Goal: Transaction & Acquisition: Purchase product/service

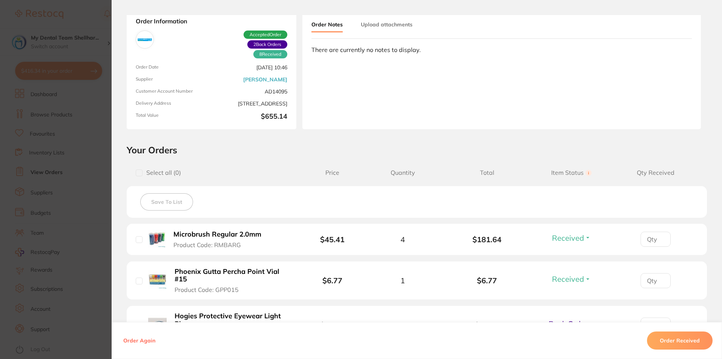
scroll to position [38, 0]
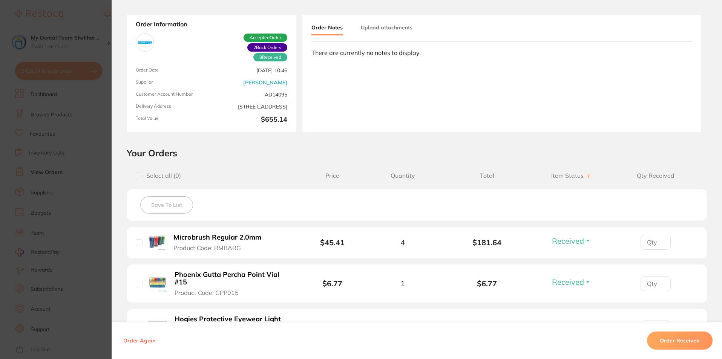
click at [94, 130] on section "Order ID: Restocq- 88425 Order Information 8 Received 2 Back Orders Accepted Or…" at bounding box center [361, 179] width 722 height 359
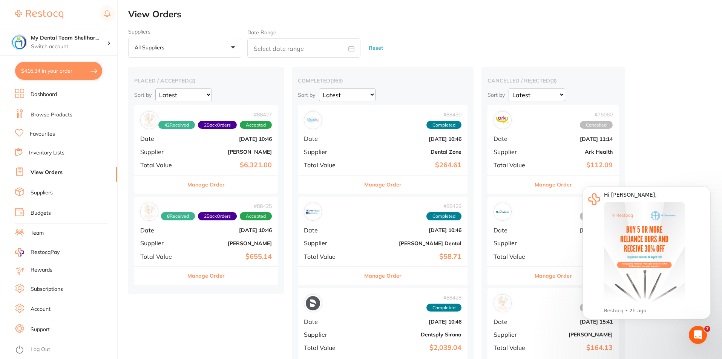
click at [63, 115] on link "Browse Products" at bounding box center [52, 115] width 42 height 8
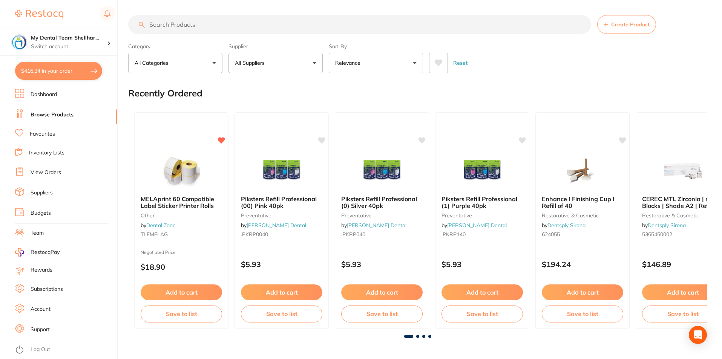
click at [202, 30] on input "search" at bounding box center [359, 24] width 463 height 19
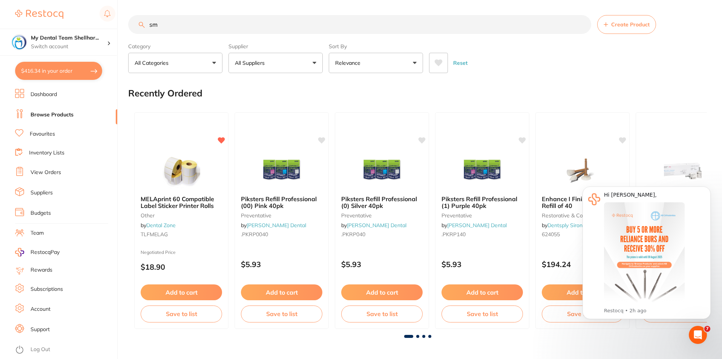
type input "s"
type input "small cheek retractors"
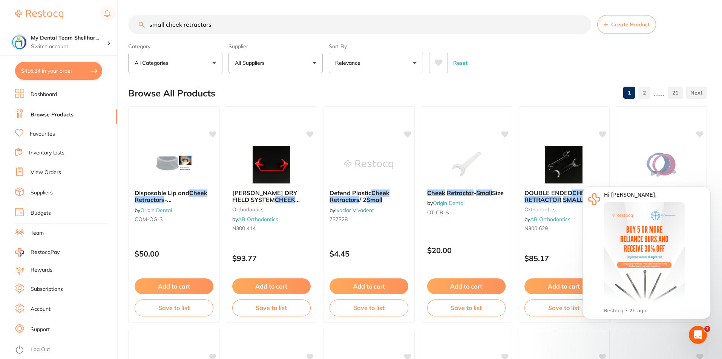
scroll to position [75, 0]
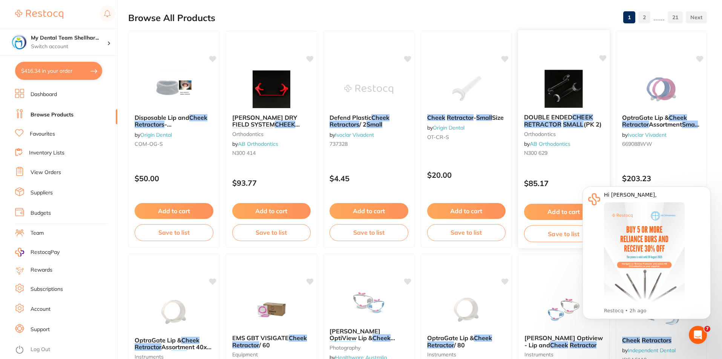
click at [556, 95] on img at bounding box center [563, 89] width 49 height 38
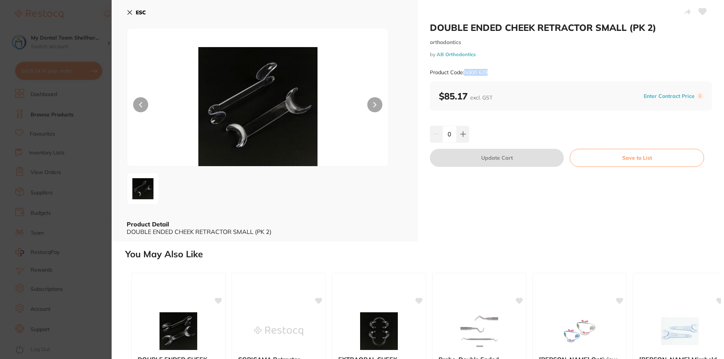
drag, startPoint x: 501, startPoint y: 75, endPoint x: 465, endPoint y: 75, distance: 35.8
click at [465, 75] on div "Product Code: N300 629" at bounding box center [571, 72] width 282 height 18
copy small "N300 629"
click at [462, 138] on button at bounding box center [463, 134] width 12 height 17
type input "1"
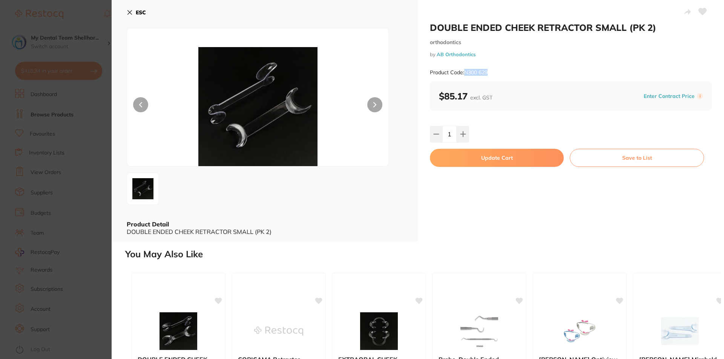
click at [471, 157] on button "Update Cart" at bounding box center [497, 158] width 134 height 18
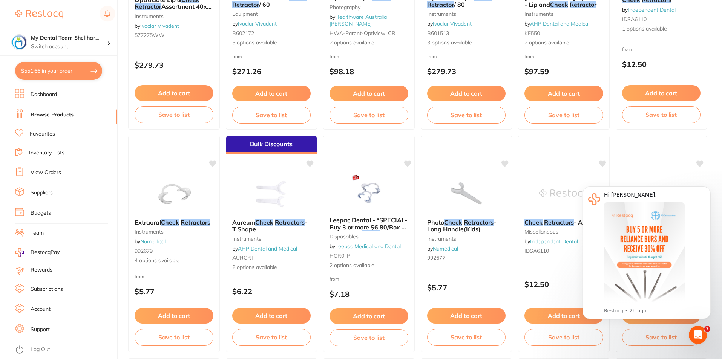
scroll to position [452, 0]
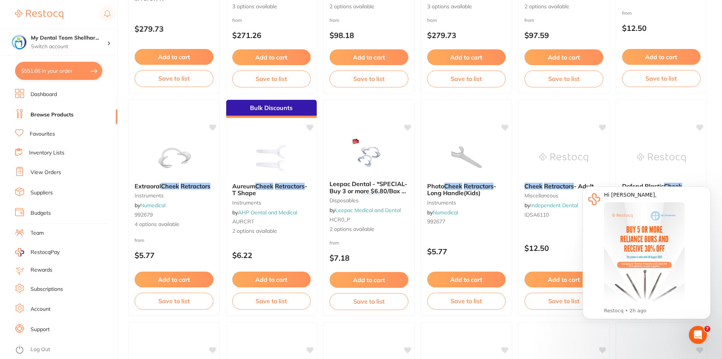
click at [58, 173] on link "View Orders" at bounding box center [46, 173] width 31 height 8
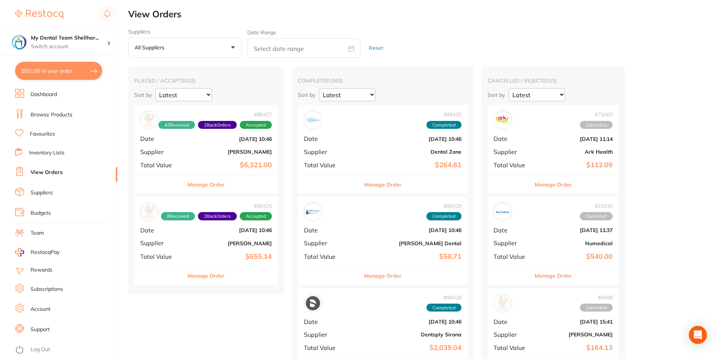
click at [228, 46] on button "All suppliers +0" at bounding box center [184, 48] width 113 height 20
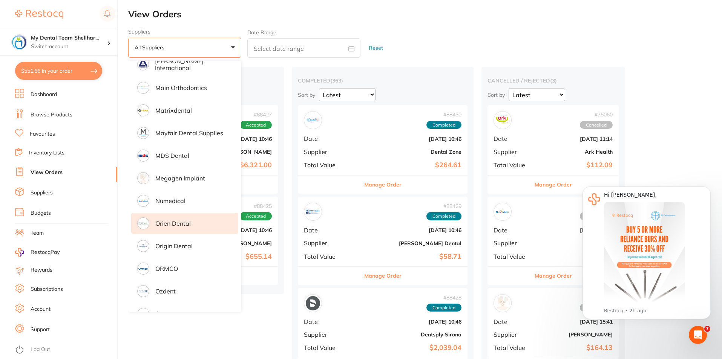
scroll to position [603, 0]
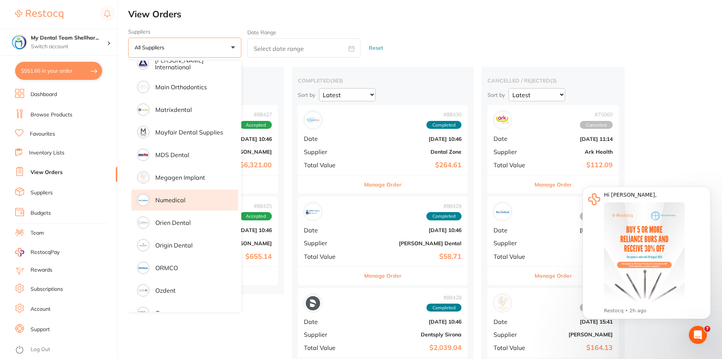
click at [180, 198] on p "Numedical" at bounding box center [170, 200] width 30 height 7
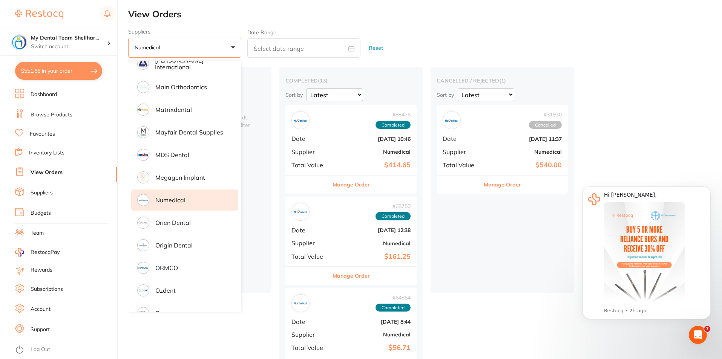
click at [441, 46] on div "Suppliers Numedical +0 All suppliers AB Orthodontics Adam Dental AHP Dental and…" at bounding box center [425, 43] width 594 height 29
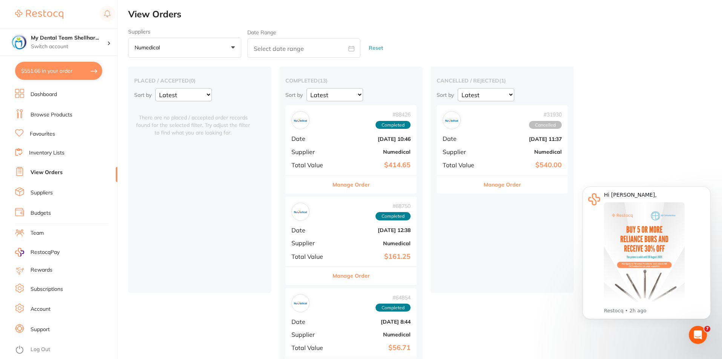
click at [378, 147] on div "# 88426 Completed Date Aug 1 2025, 10:46 Supplier Numedical Total Value $414.65" at bounding box center [350, 140] width 131 height 70
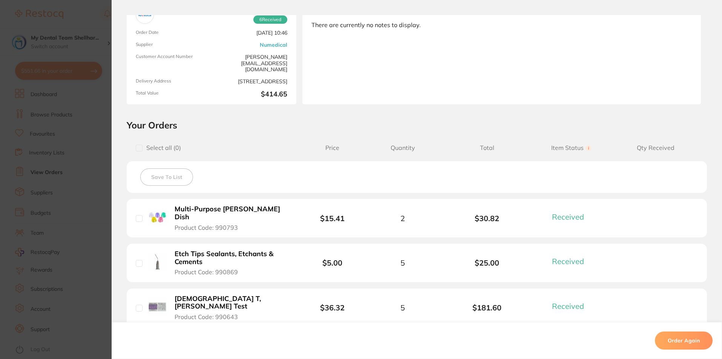
scroll to position [188, 0]
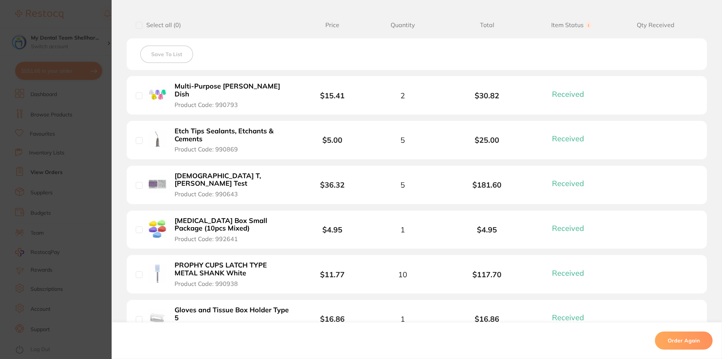
click at [109, 136] on section "Order ID: Restocq- 88426 Order Information 6 Received Completed Order Order Dat…" at bounding box center [361, 179] width 722 height 359
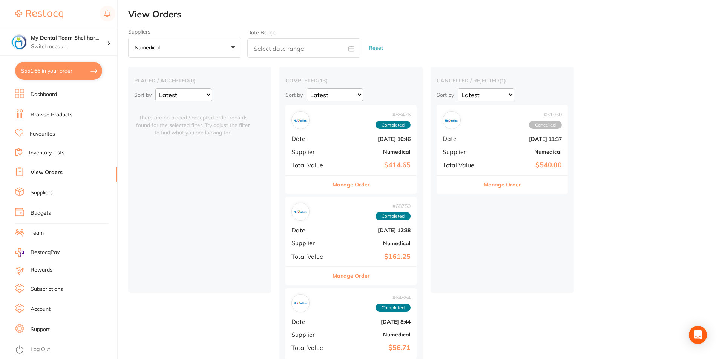
click at [375, 262] on div "# 68750 Completed Date Feb 3 2025, 12:38 Supplier Numedical Total Value $161.25" at bounding box center [350, 232] width 131 height 70
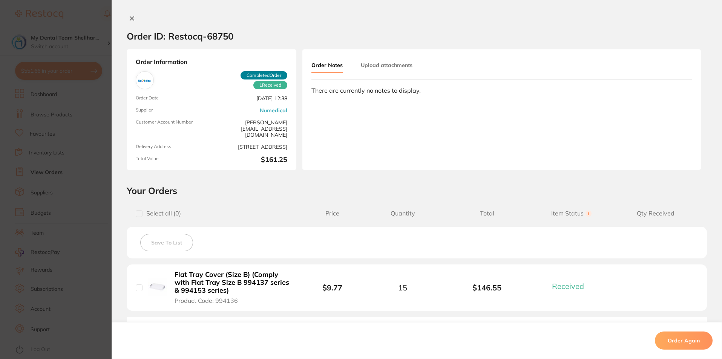
scroll to position [106, 0]
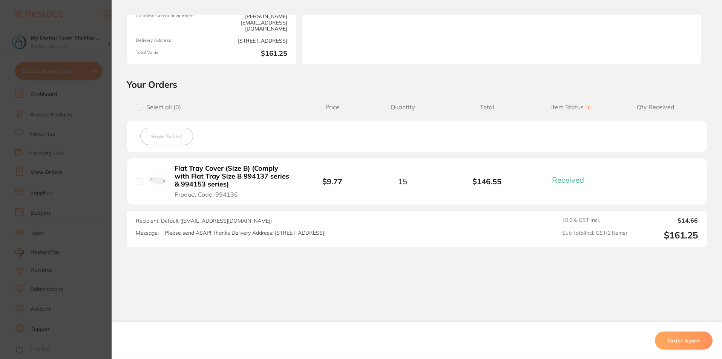
click at [99, 194] on section "Order ID: Restocq- 68750 Order Information 1 Received Completed Order Order Dat…" at bounding box center [361, 179] width 722 height 359
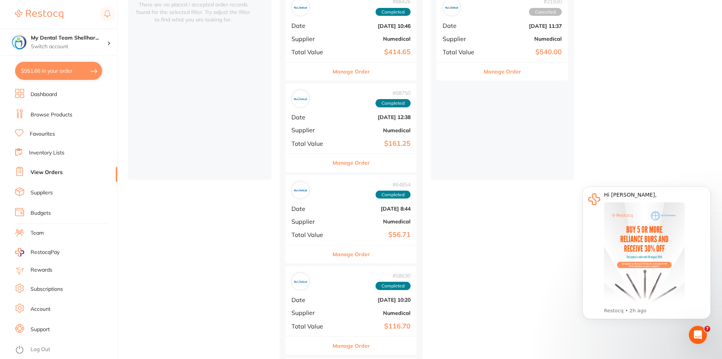
click at [387, 207] on b "Dec 17 2024, 8:44" at bounding box center [372, 209] width 75 height 6
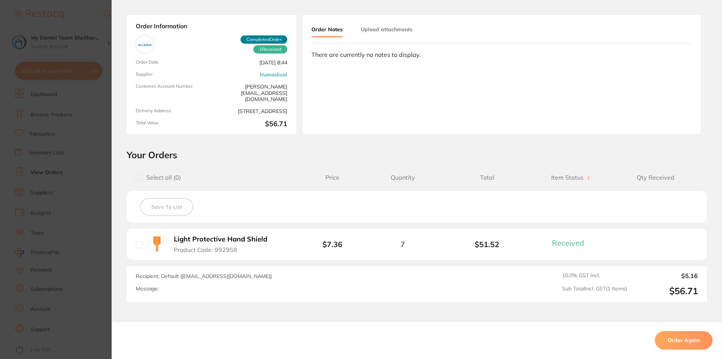
scroll to position [91, 0]
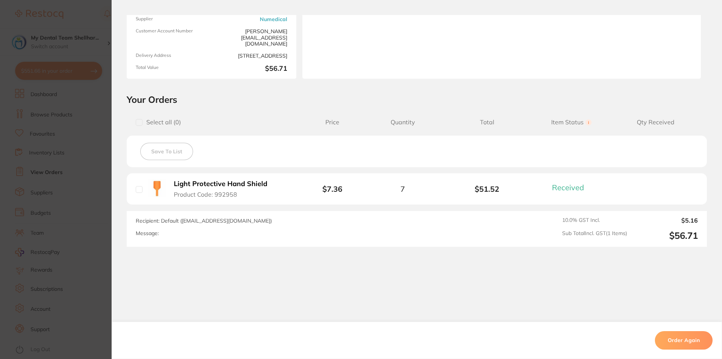
click at [84, 167] on section "Order ID: Restocq- 64854 Order Information 1 Received Completed Order Order Dat…" at bounding box center [361, 179] width 722 height 359
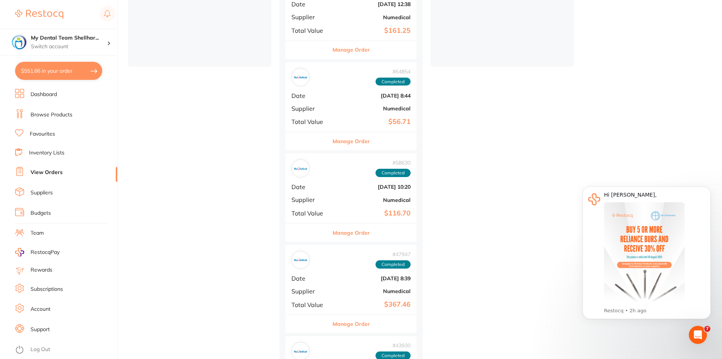
click at [366, 199] on b "Numedical" at bounding box center [372, 200] width 75 height 6
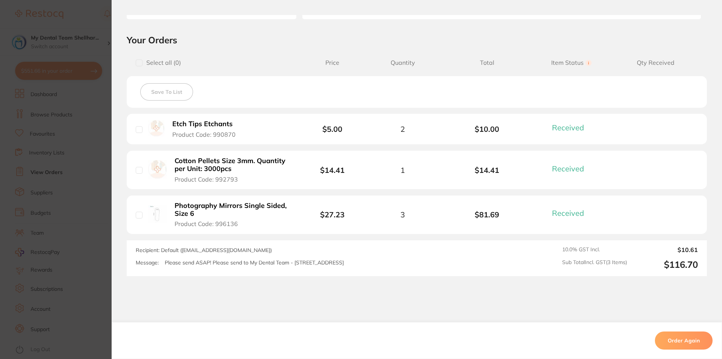
click at [89, 196] on section "Order ID: Restocq- 58630 Order Information 3 Received Completed Order Order Dat…" at bounding box center [361, 179] width 722 height 359
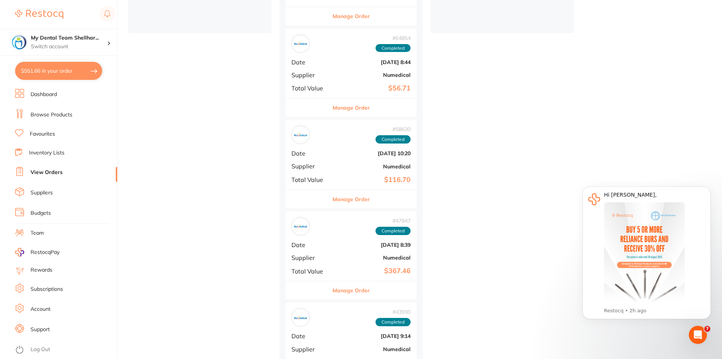
scroll to position [339, 0]
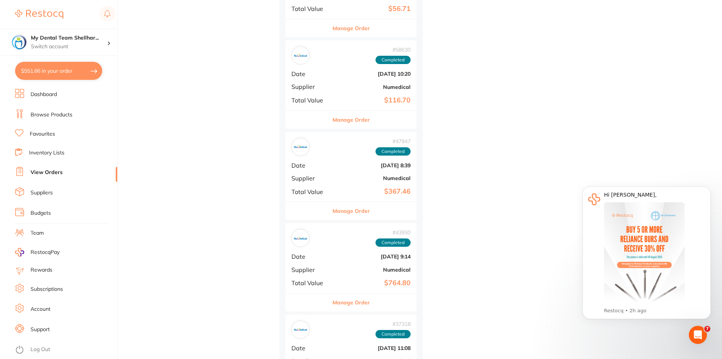
click at [367, 171] on div "# 47947 Completed Date Aug 2 2024, 8:39 Supplier Numedical Total Value $367.46" at bounding box center [350, 167] width 131 height 70
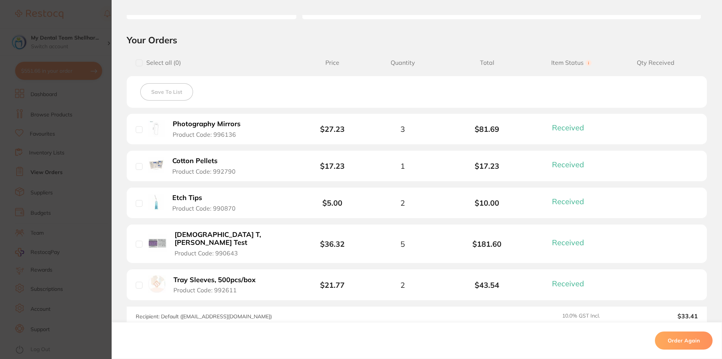
click at [90, 191] on section "Order ID: Restocq- 47947 Order Information 5 Received Completed Order Order Dat…" at bounding box center [361, 179] width 722 height 359
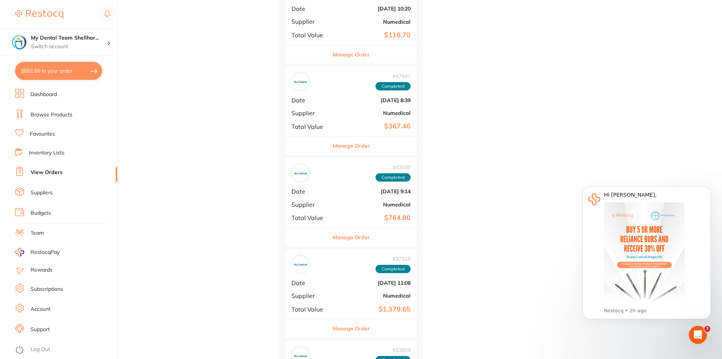
scroll to position [415, 0]
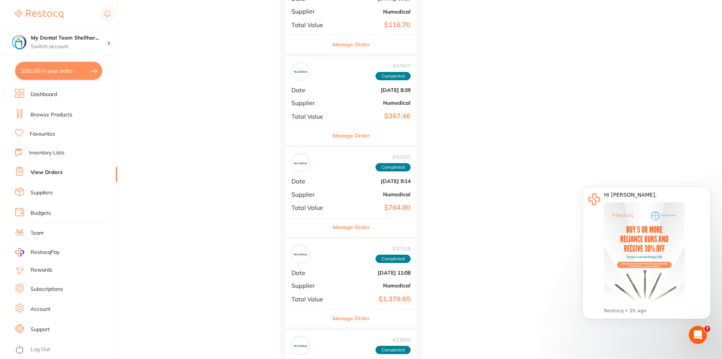
click at [390, 192] on b "Numedical" at bounding box center [372, 195] width 75 height 6
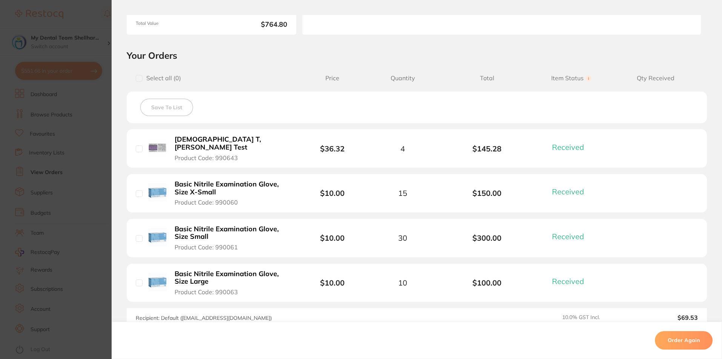
scroll to position [188, 0]
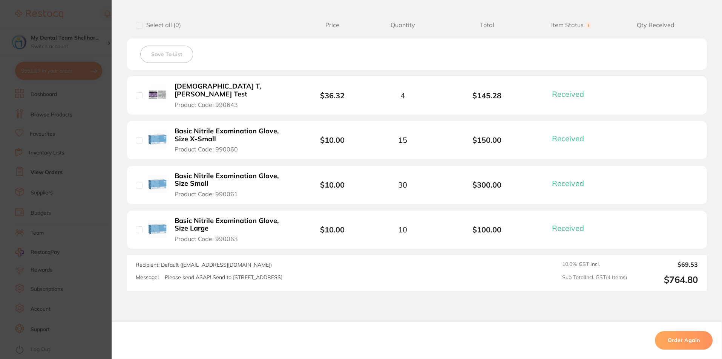
click at [92, 169] on section "Order ID: Restocq- 43930 Order Information 4 Received Completed Order Order Dat…" at bounding box center [361, 179] width 722 height 359
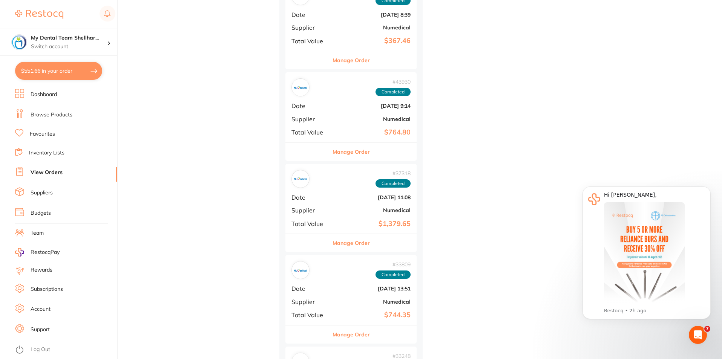
click at [366, 193] on div "# 37318 Completed Date May 2 2024, 11:08 Supplier Numedical Total Value $1,379.…" at bounding box center [350, 199] width 131 height 70
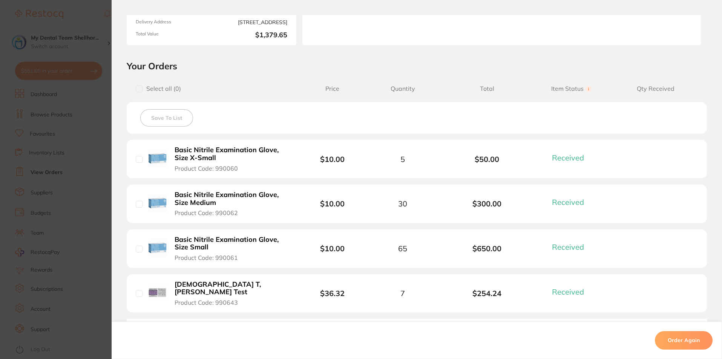
scroll to position [151, 0]
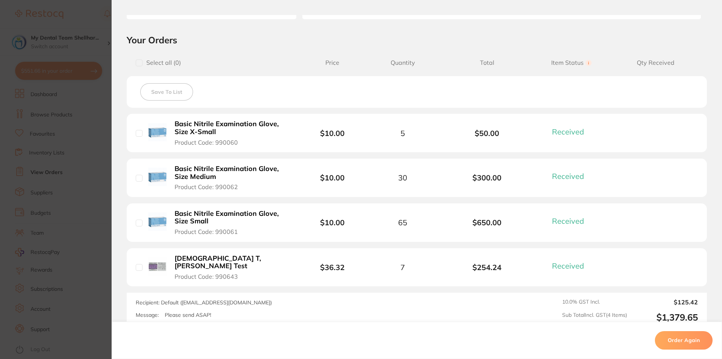
click at [100, 177] on section "Order ID: Restocq- 37318 Order Information 4 Received Completed Order Order Dat…" at bounding box center [361, 179] width 722 height 359
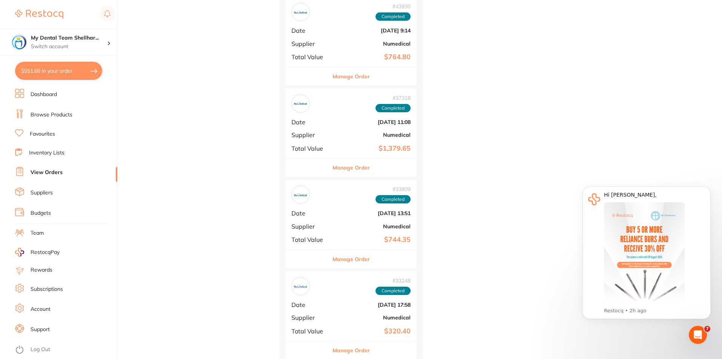
click at [396, 212] on b "Apr 2 2024, 13:51" at bounding box center [372, 213] width 75 height 6
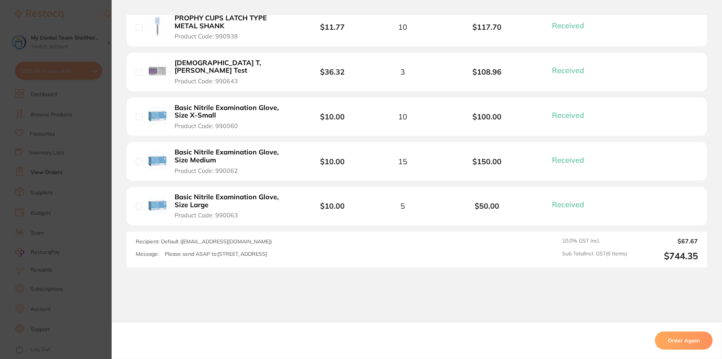
click at [106, 167] on section "Order ID: Restocq- 33809 Order Information 6 Received Completed Order Order Dat…" at bounding box center [361, 179] width 722 height 359
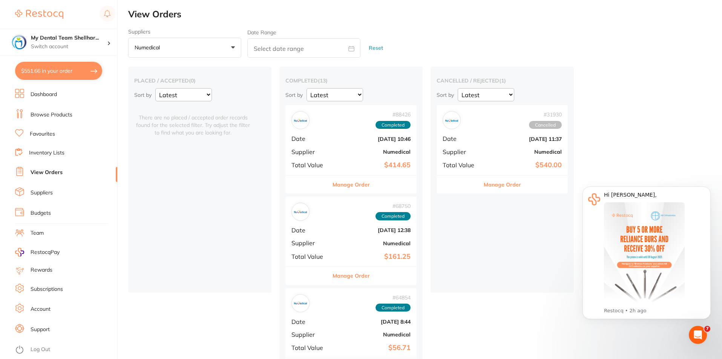
scroll to position [603, 0]
drag, startPoint x: 43, startPoint y: 118, endPoint x: 127, endPoint y: 98, distance: 86.3
click at [43, 118] on link "Browse Products" at bounding box center [52, 115] width 42 height 8
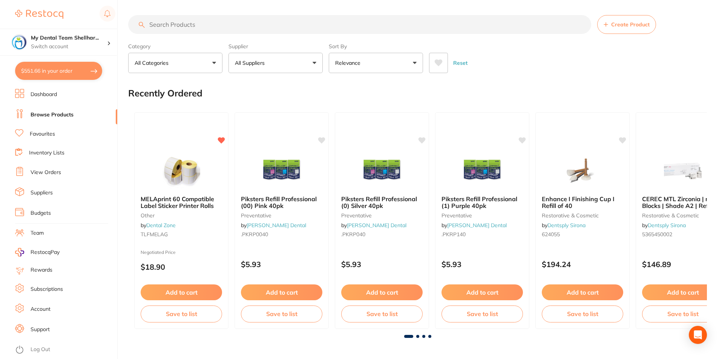
click at [232, 26] on input "search" at bounding box center [359, 24] width 463 height 19
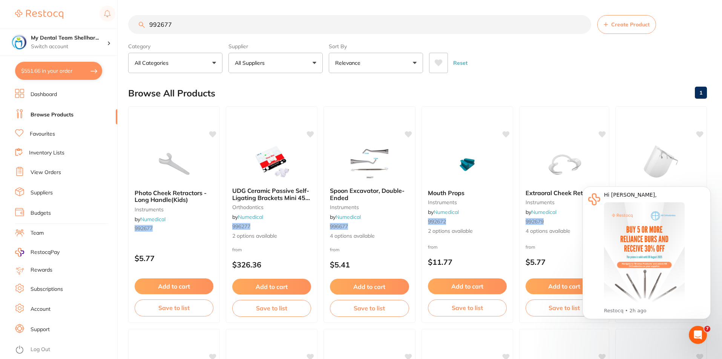
type input "992677"
click at [175, 163] on img at bounding box center [173, 164] width 49 height 38
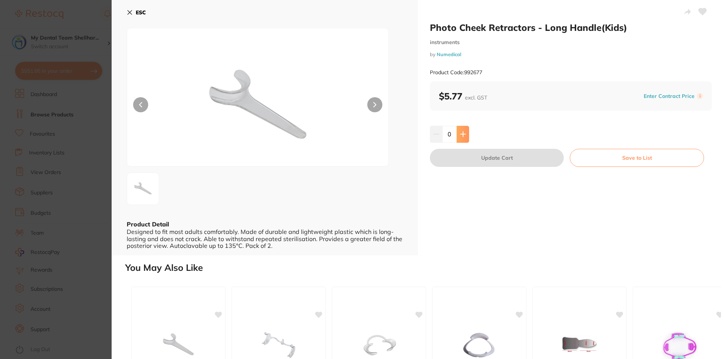
click at [461, 135] on icon at bounding box center [462, 134] width 5 height 5
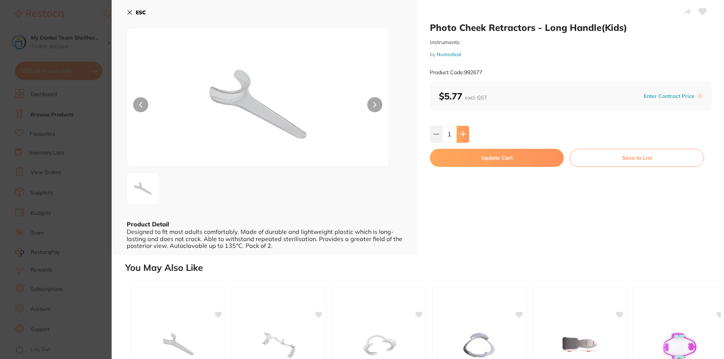
click at [461, 135] on icon at bounding box center [462, 134] width 5 height 5
type input "5"
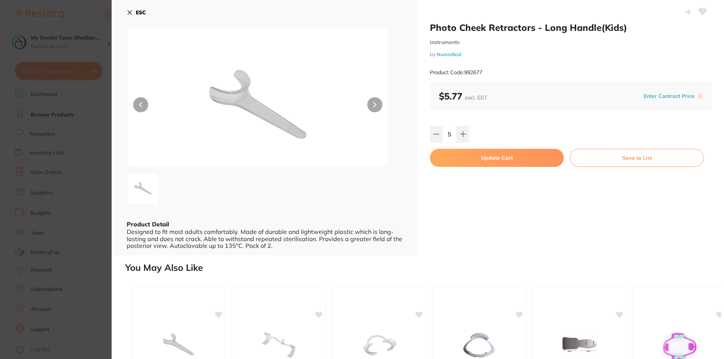
click at [469, 155] on button "Update Cart" at bounding box center [497, 158] width 134 height 18
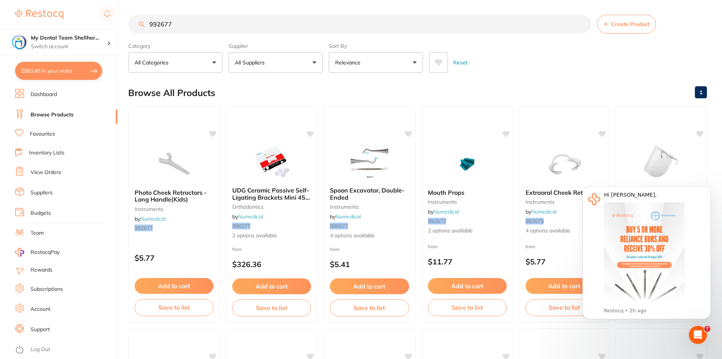
click at [310, 27] on input "992677" at bounding box center [359, 24] width 463 height 19
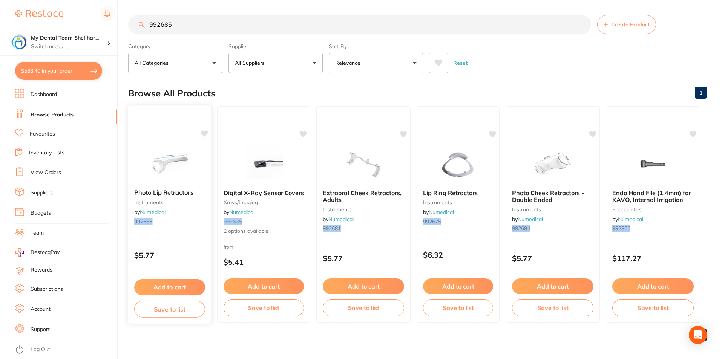
type input "992685"
click at [180, 150] on img at bounding box center [169, 164] width 49 height 38
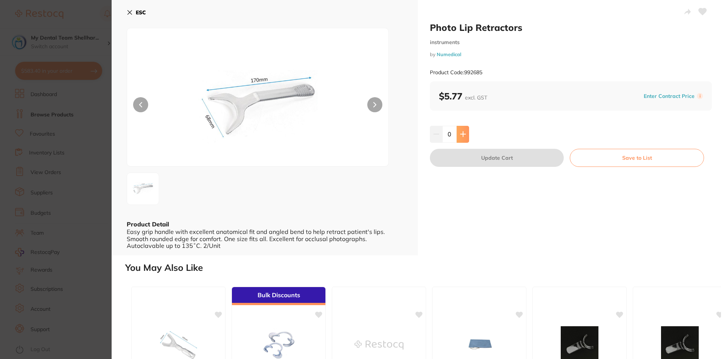
click at [460, 136] on icon at bounding box center [463, 134] width 6 height 6
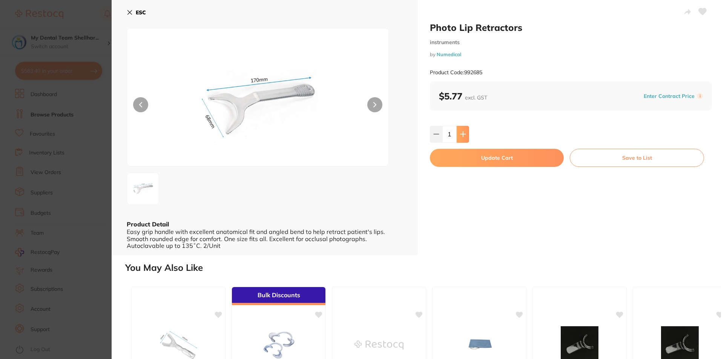
click at [460, 136] on icon at bounding box center [463, 134] width 6 height 6
type input "3"
click at [464, 155] on button "Update Cart" at bounding box center [497, 158] width 134 height 18
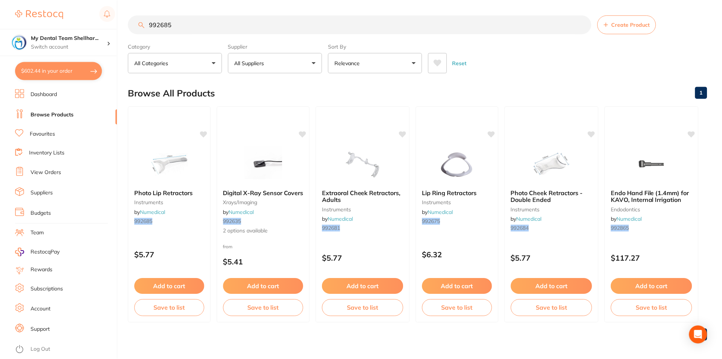
scroll to position [0, 0]
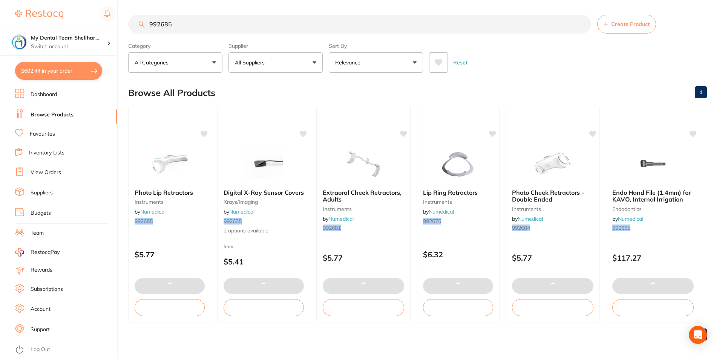
click at [58, 71] on button "$602.44 in your order" at bounding box center [58, 71] width 87 height 18
checkbox input "true"
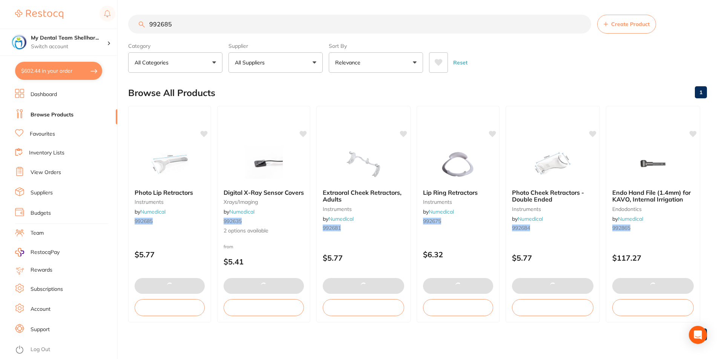
checkbox input "true"
click at [58, 71] on section "Update RRP Set your pre negotiated price for this item. Item Agreed RRP (excl. …" at bounding box center [361, 179] width 722 height 359
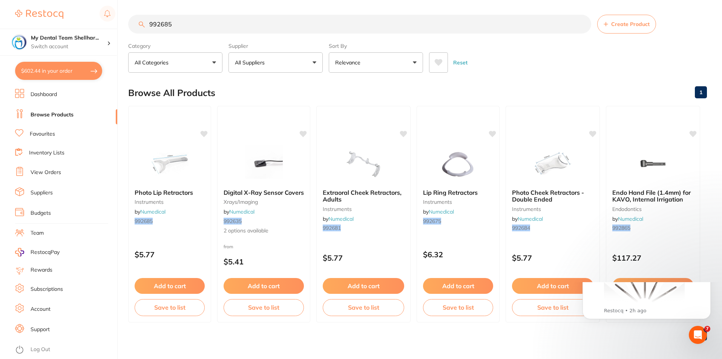
scroll to position [0, 0]
click at [43, 70] on button "$602.44 in your order" at bounding box center [58, 71] width 87 height 18
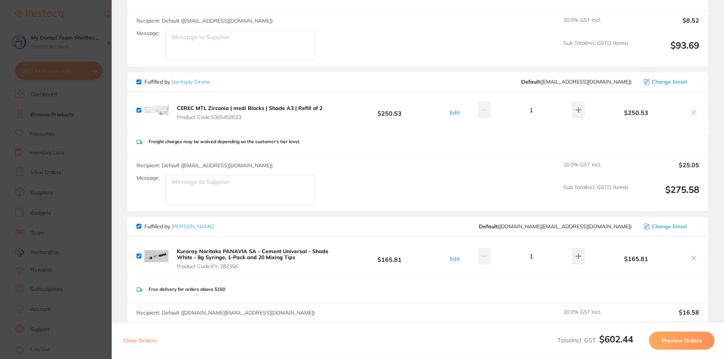
scroll to position [339, 0]
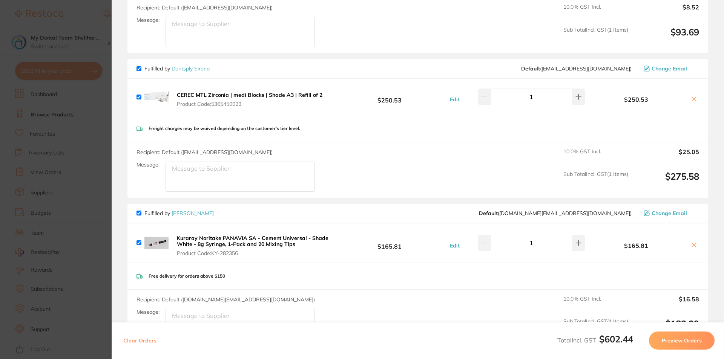
click at [90, 152] on section "Update RRP Set your pre negotiated price for this item. Item Agreed RRP (excl. …" at bounding box center [362, 179] width 724 height 359
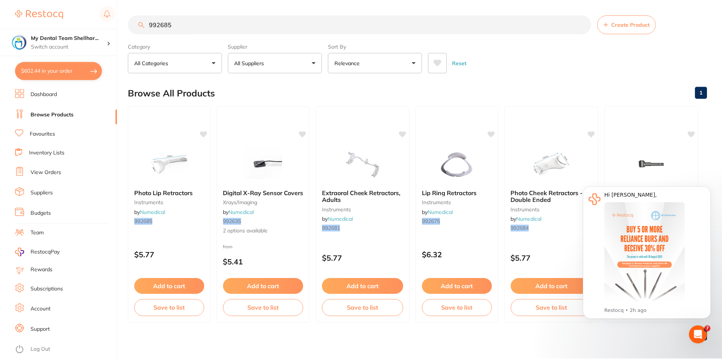
scroll to position [0, 0]
click at [175, 22] on input "992685" at bounding box center [359, 24] width 463 height 19
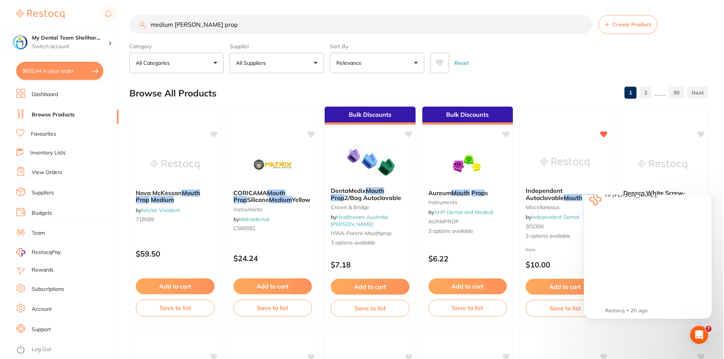
scroll to position [0, 0]
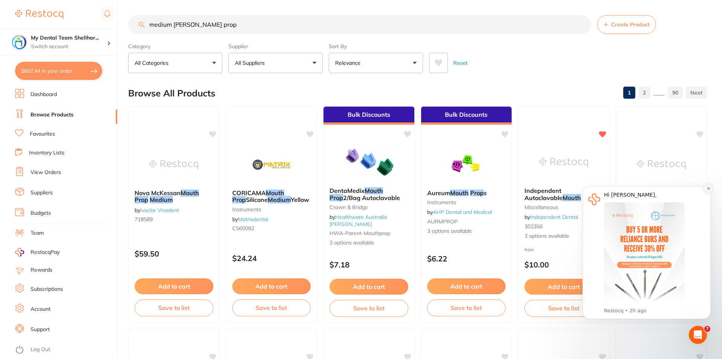
click at [709, 188] on icon "Dismiss notification" at bounding box center [708, 189] width 4 height 4
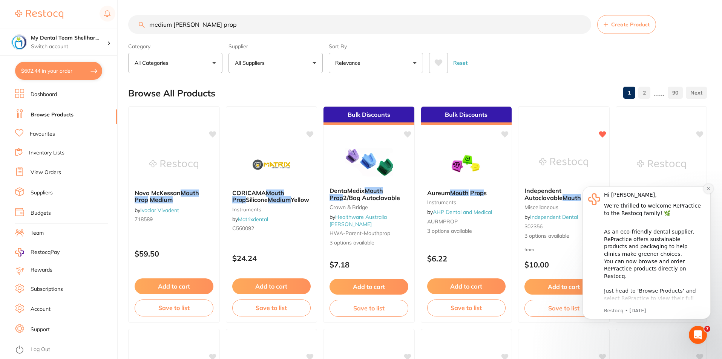
click at [709, 188] on icon "Dismiss notification" at bounding box center [708, 189] width 4 height 4
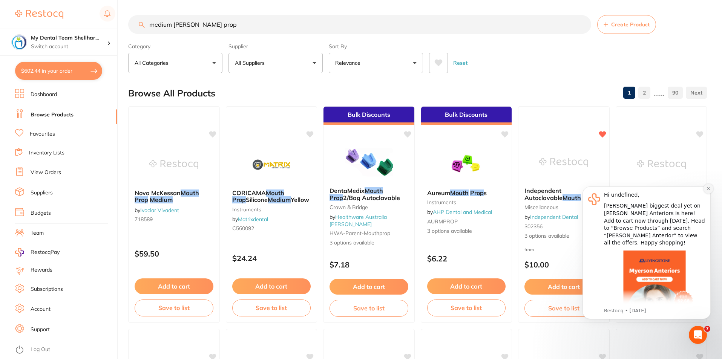
click at [708, 189] on icon "Dismiss notification" at bounding box center [708, 189] width 4 height 4
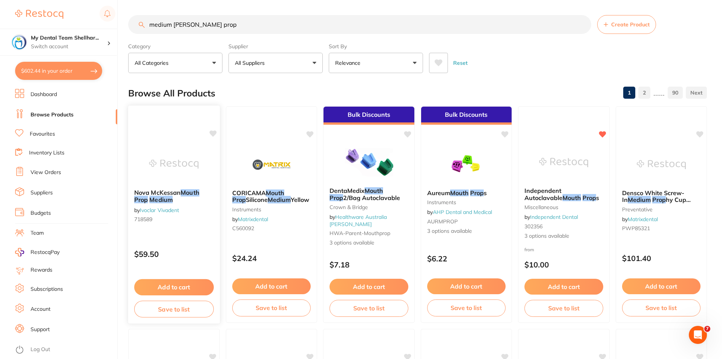
click at [176, 170] on img at bounding box center [173, 164] width 49 height 38
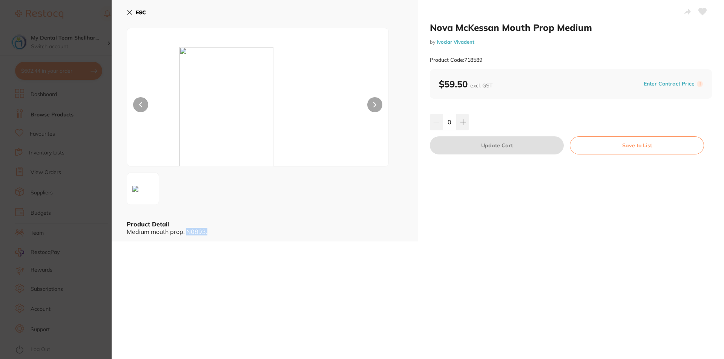
drag, startPoint x: 221, startPoint y: 232, endPoint x: 187, endPoint y: 231, distance: 33.9
click at [187, 231] on div "Medium mouth prop. N0893." at bounding box center [265, 231] width 276 height 7
copy div "N0893."
click at [76, 129] on section "Nova McKessan Mouth Prop Medium by Ivoclar Vivadent Product Code: 718589 ESC Pr…" at bounding box center [362, 179] width 724 height 359
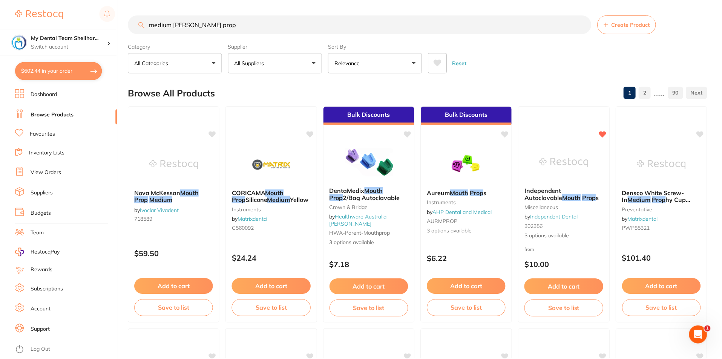
scroll to position [0, 0]
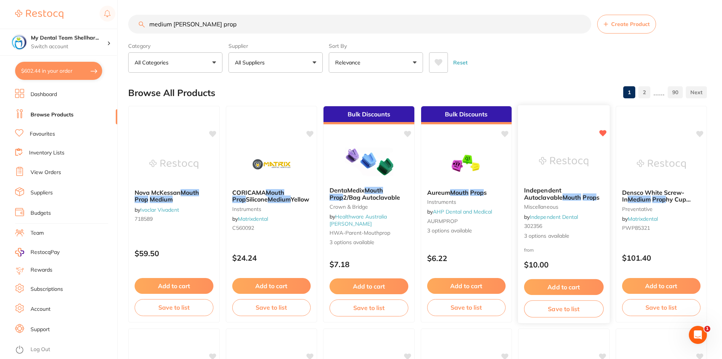
click at [570, 152] on img at bounding box center [563, 162] width 49 height 38
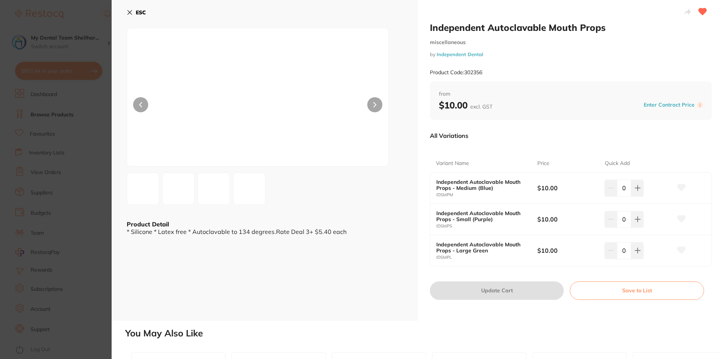
click at [91, 217] on section "Independent Autoclavable Mouth Props miscellaneous by Independent Dental Produc…" at bounding box center [362, 179] width 724 height 359
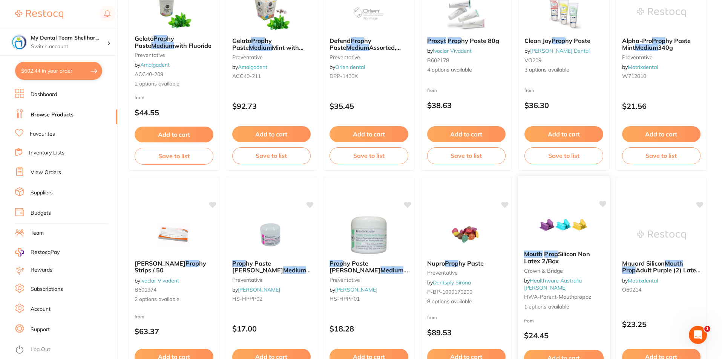
scroll to position [641, 0]
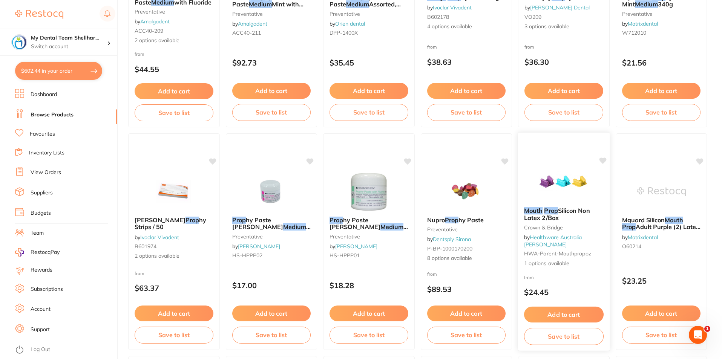
click at [560, 178] on img at bounding box center [563, 182] width 49 height 38
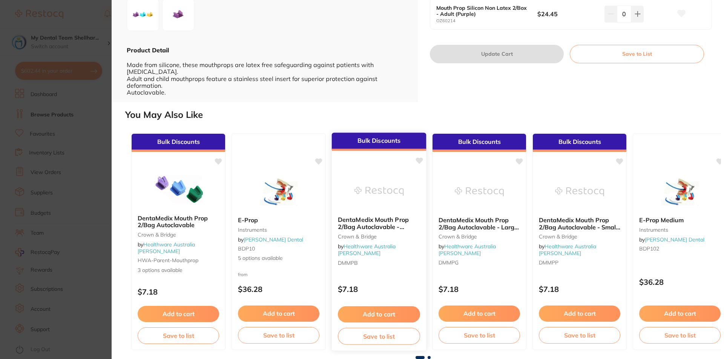
scroll to position [61, 0]
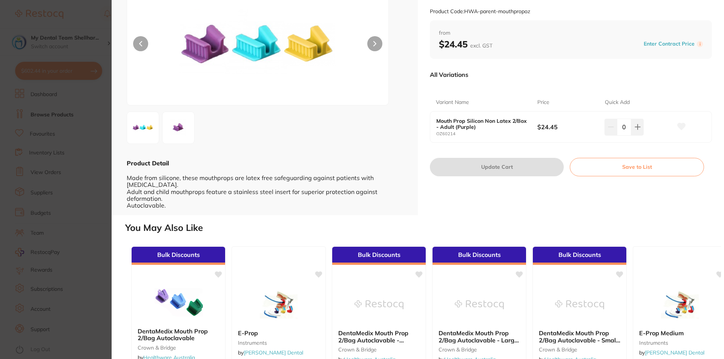
click at [74, 122] on section "Mouth Prop Silicon Non Latex 2/Box Crown & Bridge by Healthware Australia Ridle…" at bounding box center [362, 179] width 724 height 359
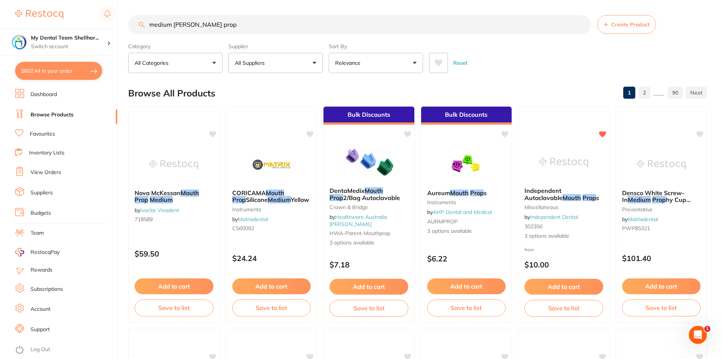
click at [184, 28] on input "medium muth prop" at bounding box center [359, 24] width 463 height 19
paste input "DMMPB"
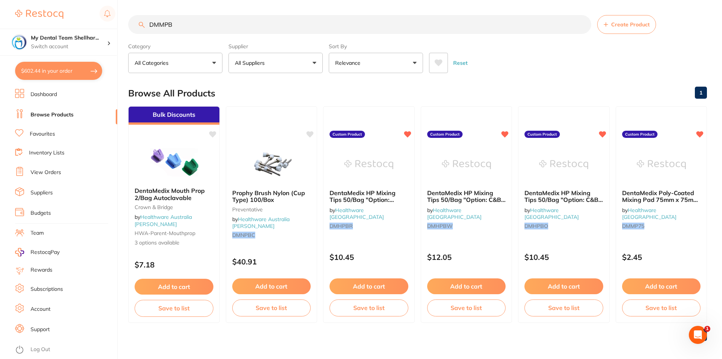
click at [182, 26] on input "DMMPB" at bounding box center [359, 24] width 463 height 19
click at [195, 25] on input "DMMPB" at bounding box center [359, 24] width 463 height 19
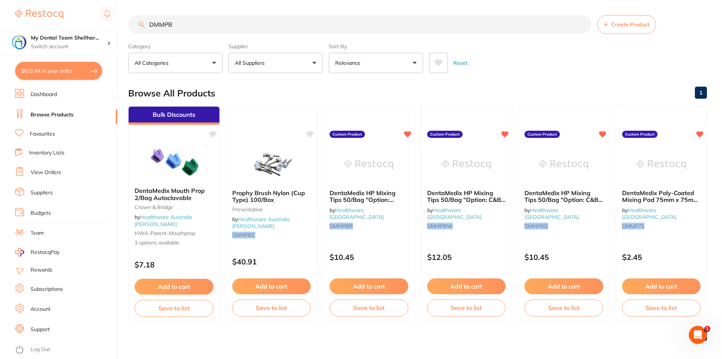
click at [195, 25] on input "DMMPB" at bounding box center [359, 24] width 463 height 19
paste input "AURMPROPM"
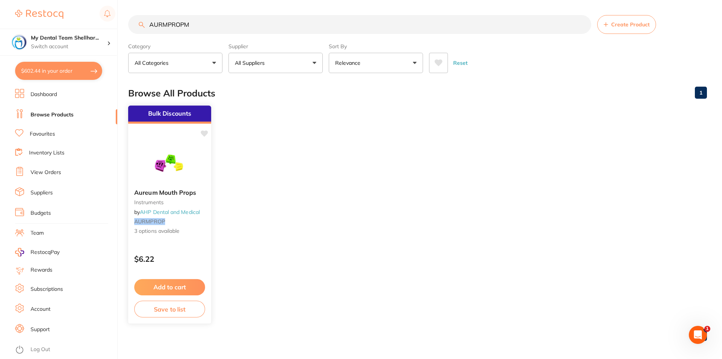
type input "AURMPROPM"
click at [182, 152] on img at bounding box center [169, 164] width 49 height 38
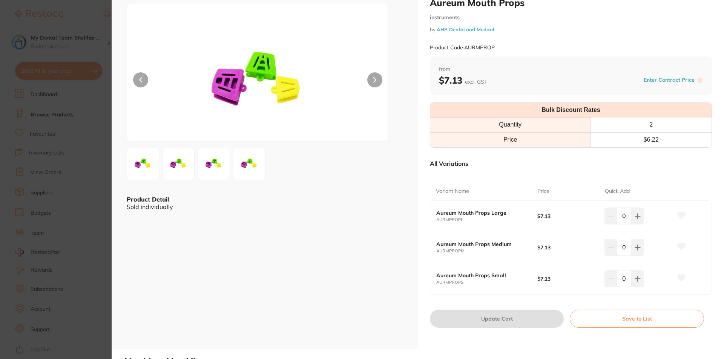
scroll to position [75, 0]
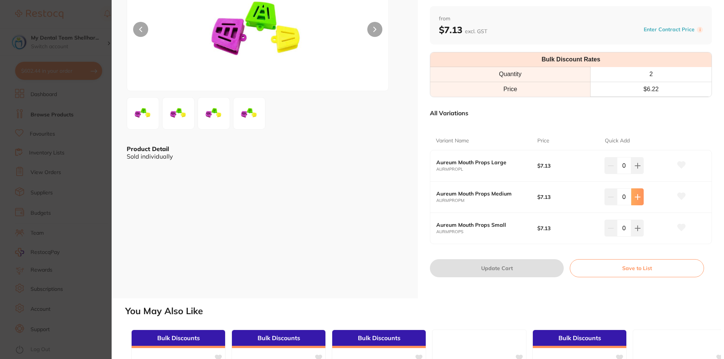
click at [631, 174] on button at bounding box center [637, 165] width 12 height 17
type input "1"
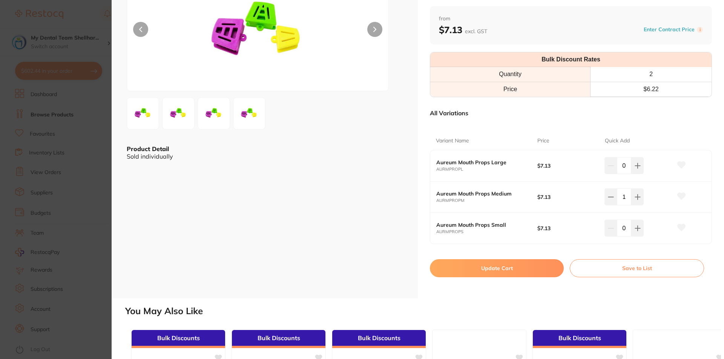
scroll to position [0, 0]
click at [522, 266] on button "Update Cart" at bounding box center [497, 268] width 134 height 18
checkbox input "false"
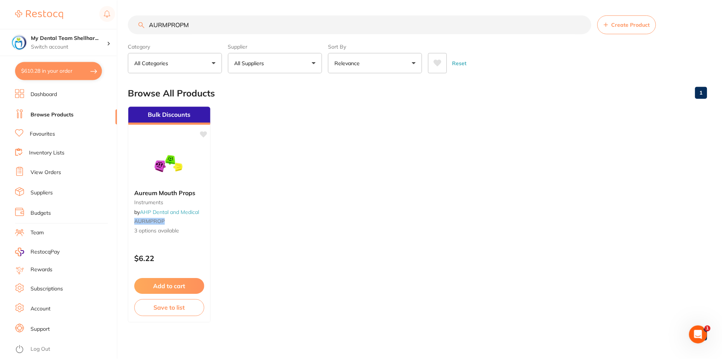
scroll to position [0, 0]
click at [65, 73] on button "$610.28 in your order" at bounding box center [58, 71] width 87 height 18
checkbox input "true"
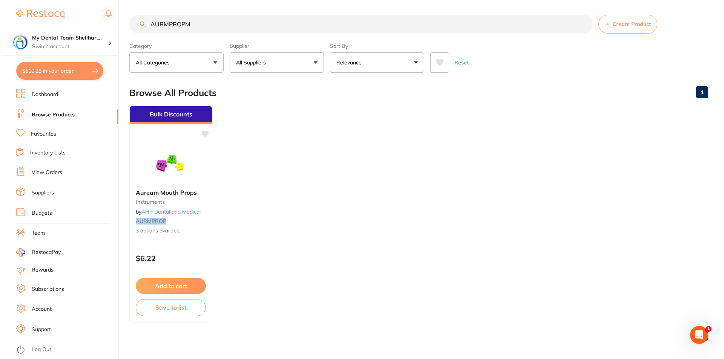
scroll to position [0, 0]
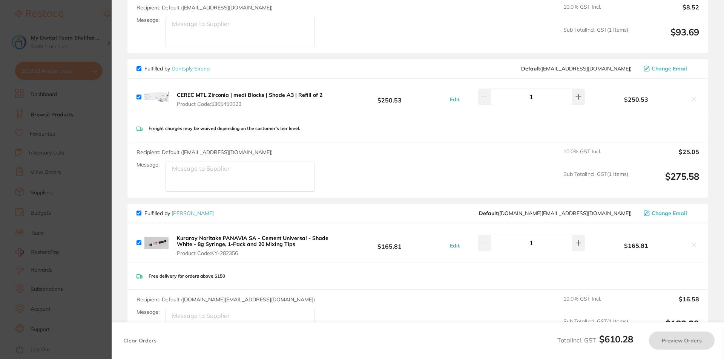
checkbox input "true"
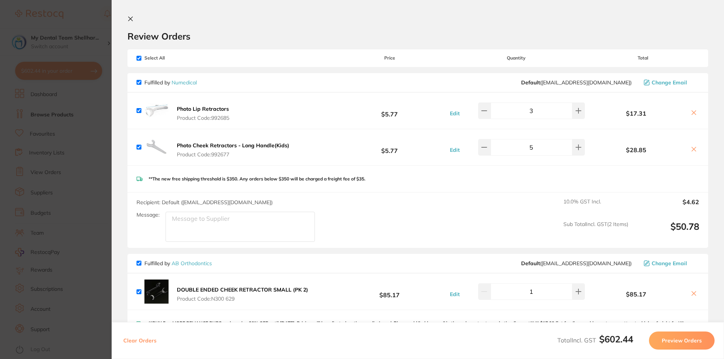
drag, startPoint x: 101, startPoint y: 144, endPoint x: 103, endPoint y: 139, distance: 5.1
click at [101, 144] on section "Update RRP Set your pre negotiated price for this item. Item Agreed RRP (excl. …" at bounding box center [362, 179] width 724 height 359
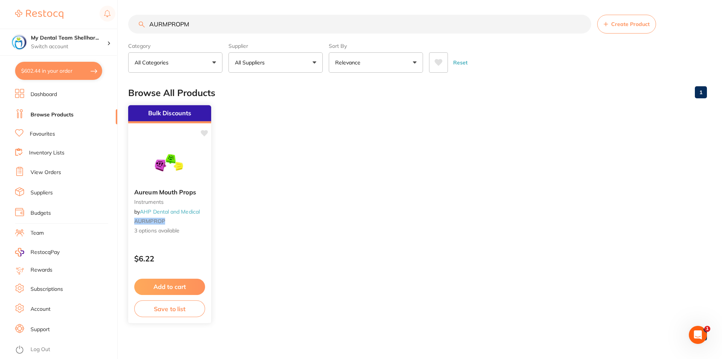
click at [181, 148] on img at bounding box center [169, 164] width 49 height 38
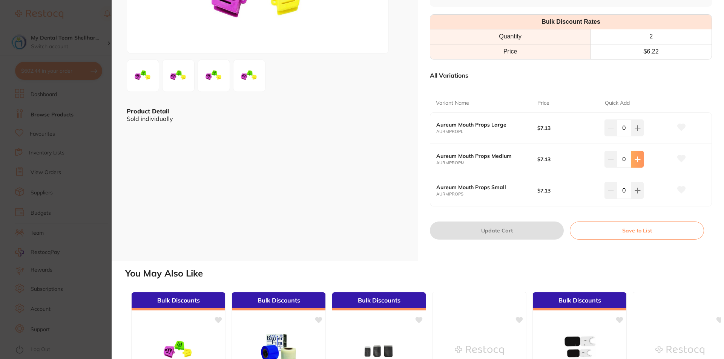
click at [639, 131] on icon at bounding box center [637, 128] width 6 height 6
type input "1"
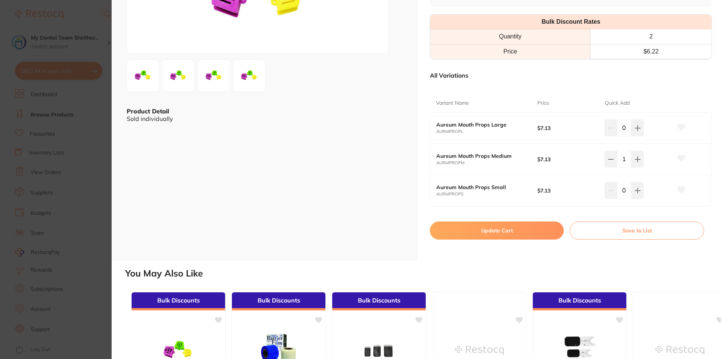
click at [543, 229] on button "Update Cart" at bounding box center [497, 231] width 134 height 18
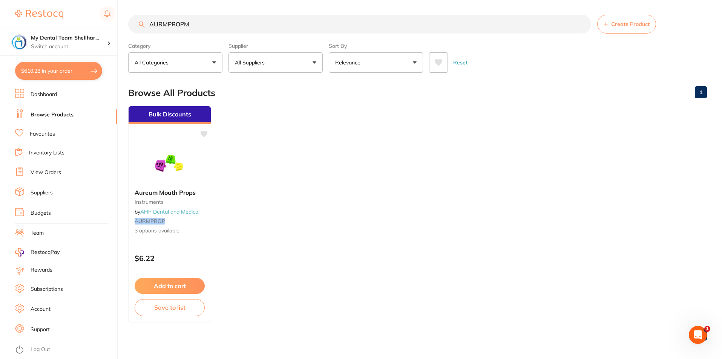
click at [73, 67] on button "$610.28 in your order" at bounding box center [58, 71] width 87 height 18
checkbox input "true"
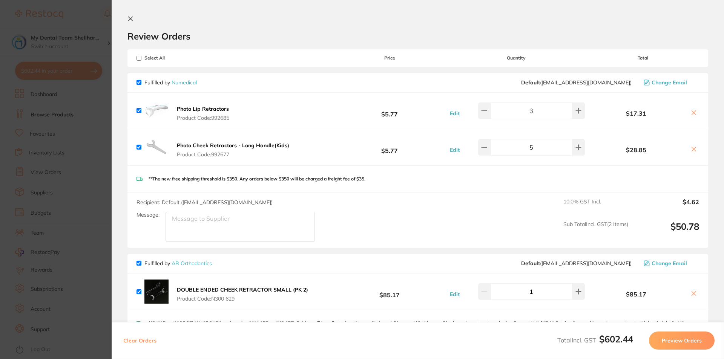
checkbox input "true"
click at [92, 122] on section "Update RRP Set your pre negotiated price for this item. Item Agreed RRP (excl. …" at bounding box center [362, 179] width 724 height 359
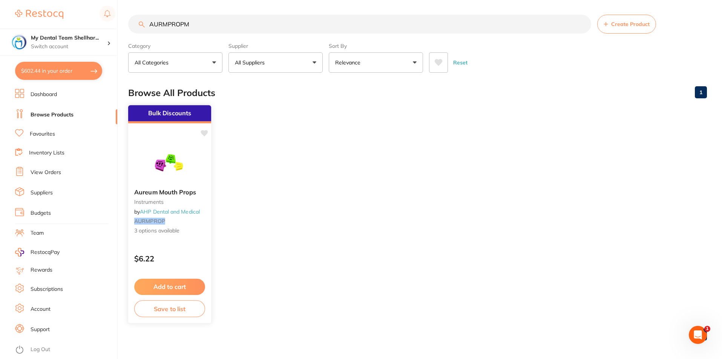
click at [191, 158] on img at bounding box center [169, 164] width 49 height 38
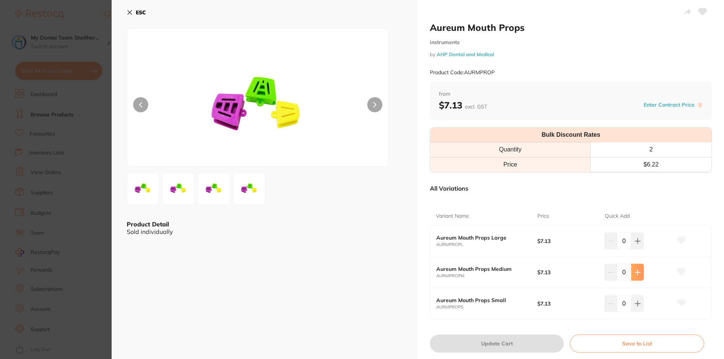
click at [635, 244] on icon at bounding box center [637, 241] width 6 height 6
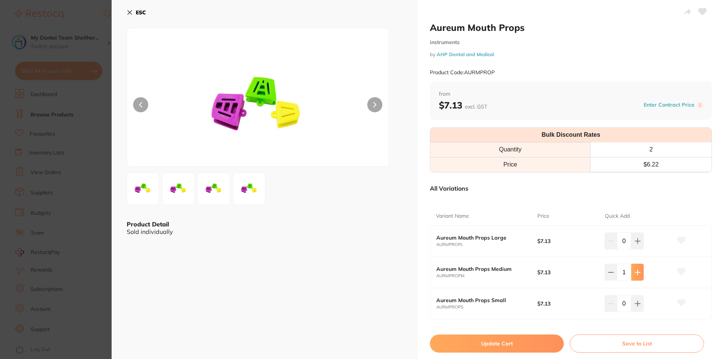
click at [635, 244] on icon at bounding box center [637, 241] width 6 height 6
type input "2"
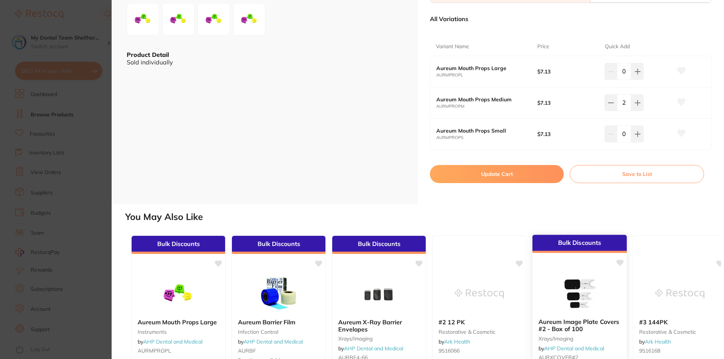
scroll to position [188, 0]
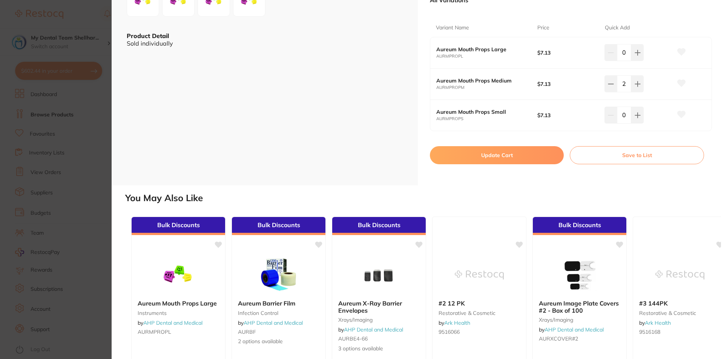
click at [518, 159] on button "Update Cart" at bounding box center [497, 155] width 134 height 18
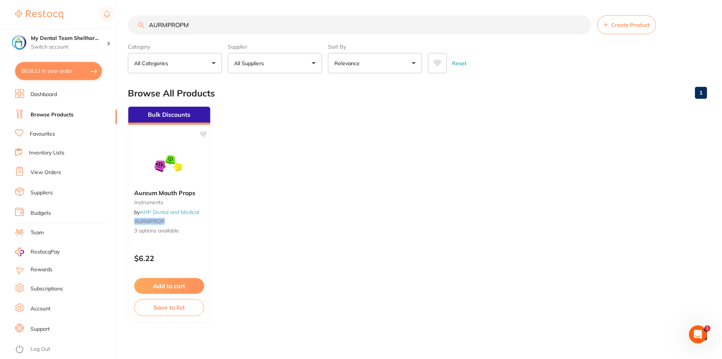
scroll to position [0, 0]
click at [173, 163] on img at bounding box center [169, 164] width 49 height 38
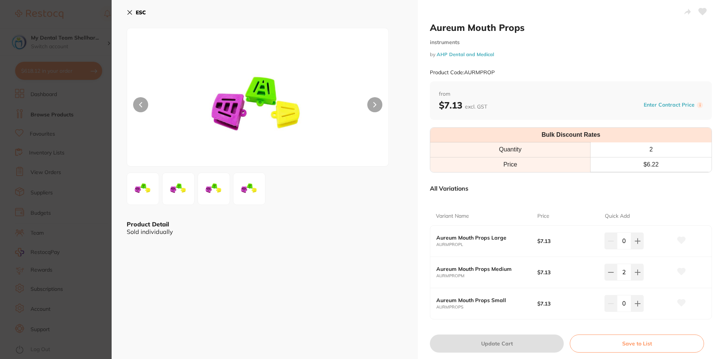
click at [101, 159] on section "Aureum Mouth Props instruments by AHP Dental and Medical Product Code: AURMPROP…" at bounding box center [362, 179] width 724 height 359
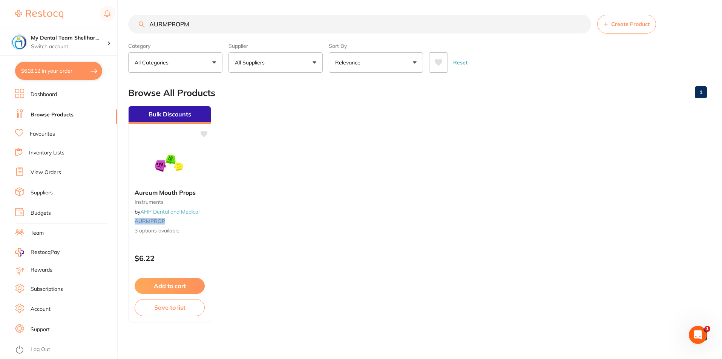
click at [59, 64] on button "$618.12 in your order" at bounding box center [58, 71] width 87 height 18
checkbox input "true"
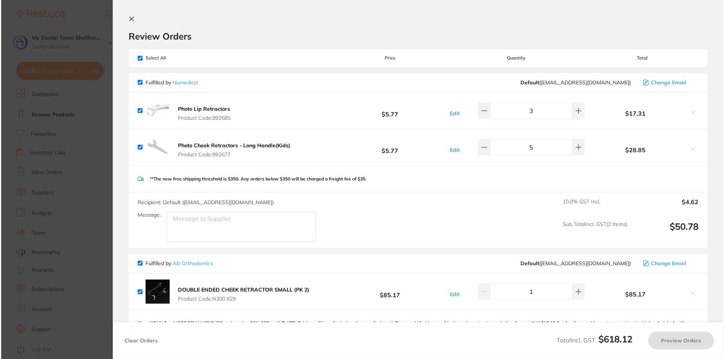
scroll to position [0, 0]
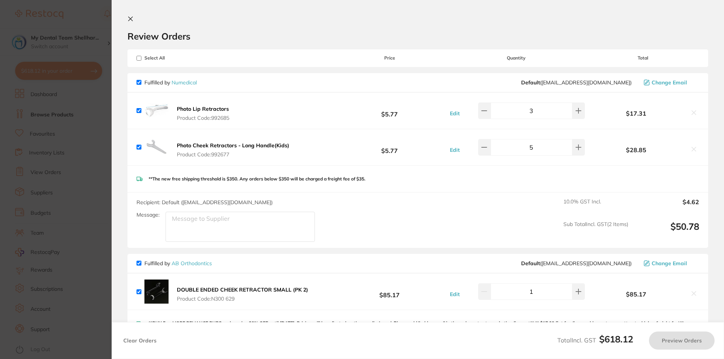
checkbox input "true"
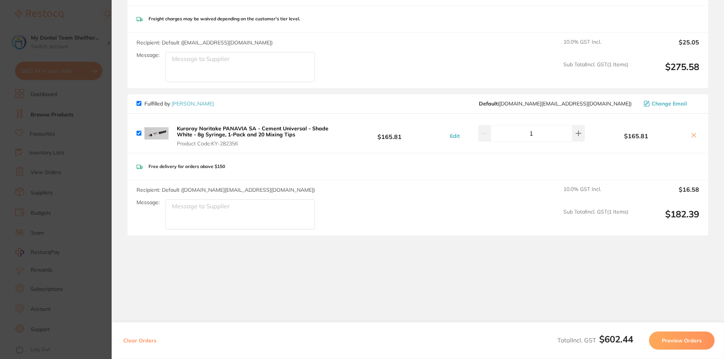
scroll to position [454, 0]
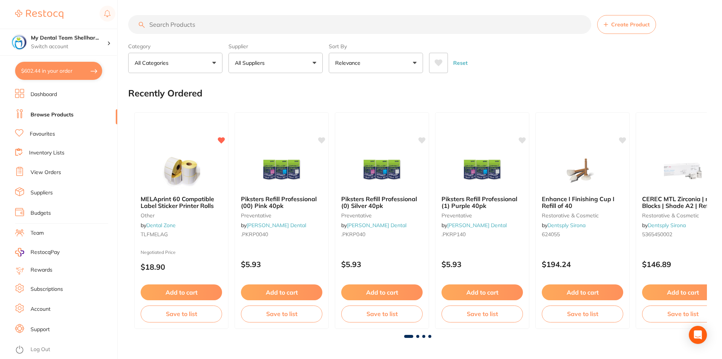
click at [60, 72] on button "$602.44 in your order" at bounding box center [58, 71] width 87 height 18
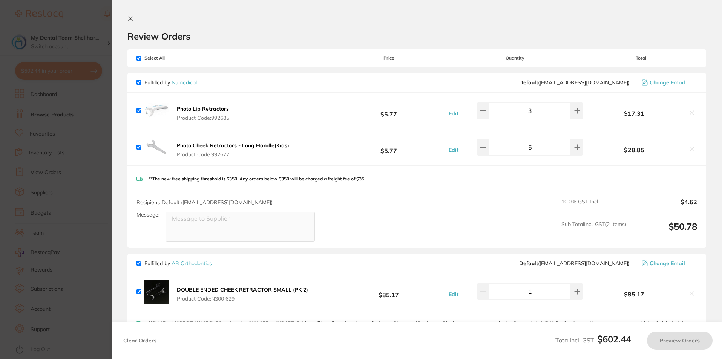
checkbox input "true"
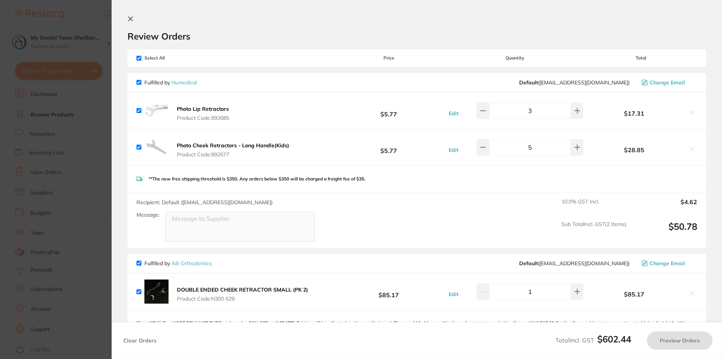
checkbox input "true"
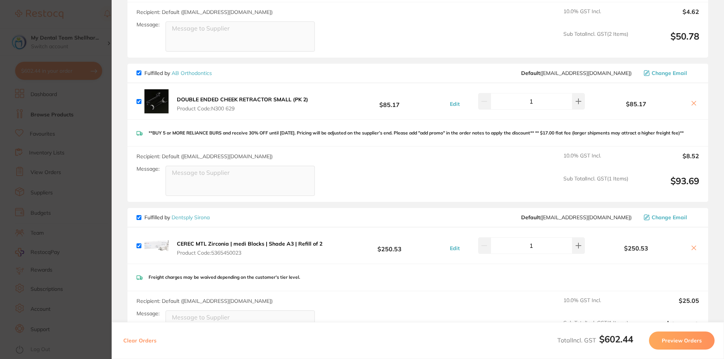
click at [84, 142] on section "Update RRP Set your pre negotiated price for this item. Item Agreed RRP (excl. …" at bounding box center [362, 179] width 724 height 359
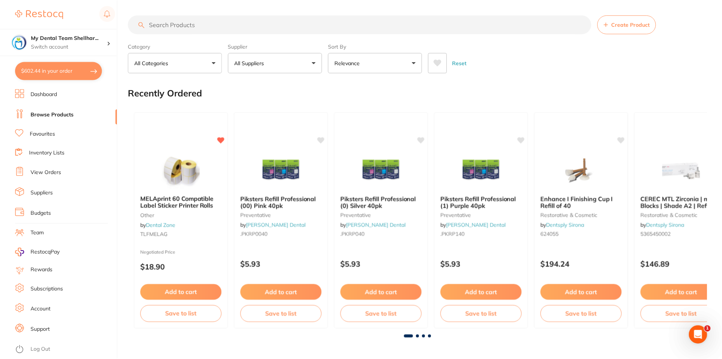
scroll to position [0, 0]
click at [170, 29] on input "search" at bounding box center [359, 24] width 463 height 19
paste input "AURMPROPM"
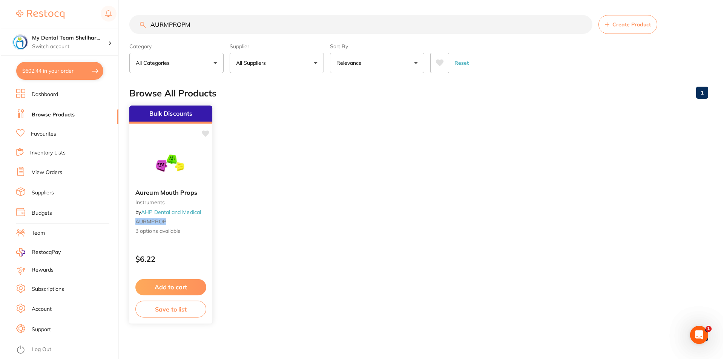
scroll to position [0, 0]
type input "AURMPROPM"
click at [167, 155] on img at bounding box center [169, 164] width 49 height 38
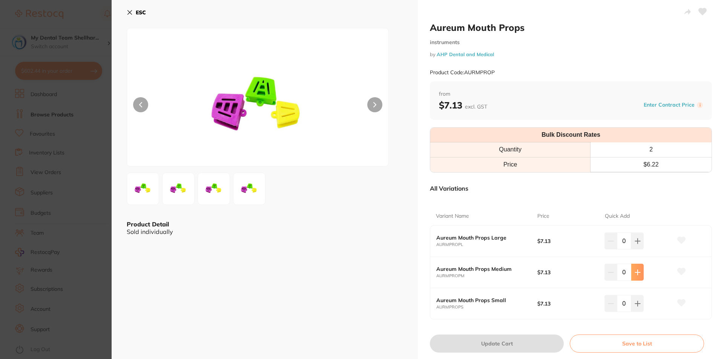
click at [636, 244] on icon at bounding box center [637, 241] width 6 height 6
type input "2"
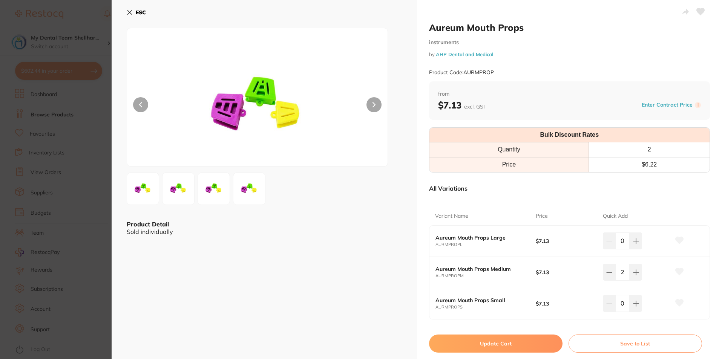
click at [539, 344] on button "Update Cart" at bounding box center [495, 344] width 133 height 18
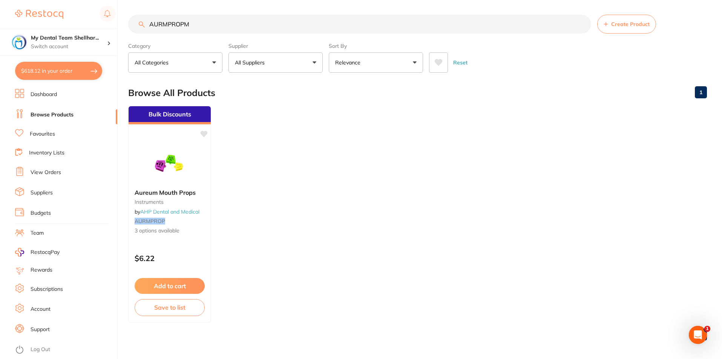
click at [53, 71] on button "$618.12 in your order" at bounding box center [58, 71] width 87 height 18
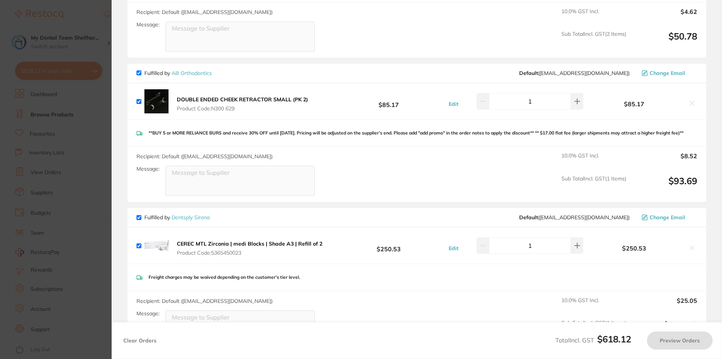
checkbox input "true"
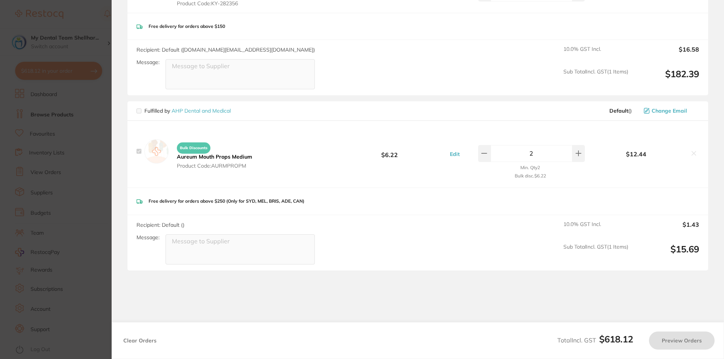
scroll to position [630, 0]
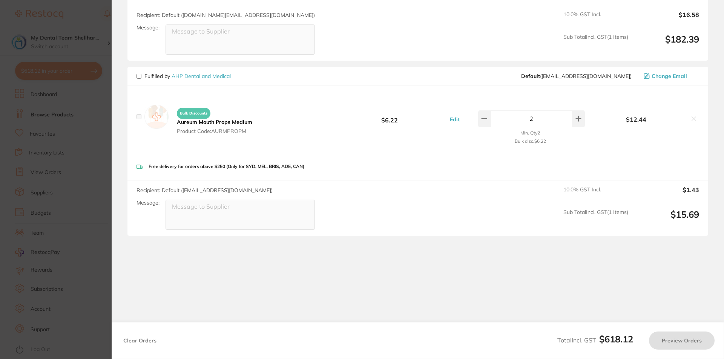
checkbox input "false"
checkbox input "true"
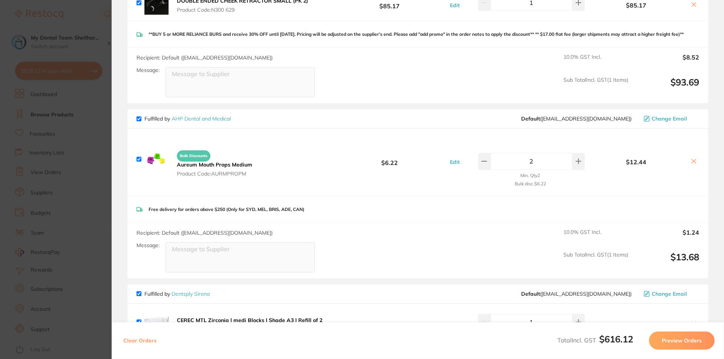
scroll to position [225, 0]
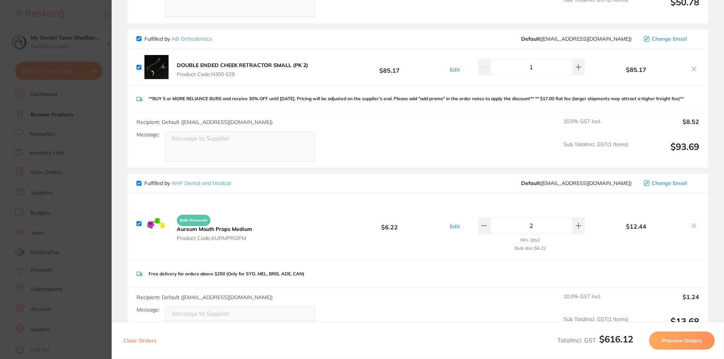
drag, startPoint x: 82, startPoint y: 131, endPoint x: 87, endPoint y: 124, distance: 8.4
click at [82, 131] on section "Update RRP Set your pre negotiated price for this item. Item Agreed RRP (excl. …" at bounding box center [362, 179] width 724 height 359
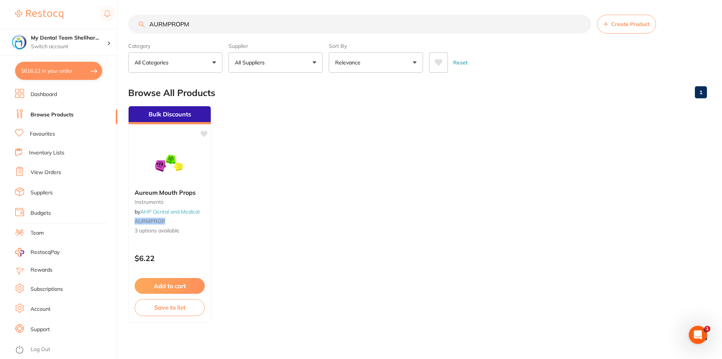
click at [206, 25] on input "AURMPROPM" at bounding box center [359, 24] width 463 height 19
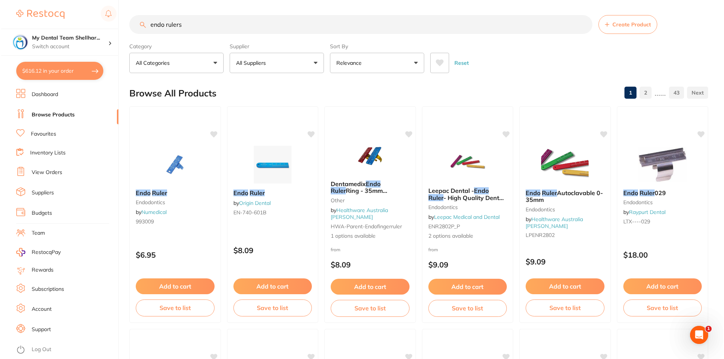
scroll to position [0, 0]
click at [382, 156] on img at bounding box center [368, 155] width 49 height 38
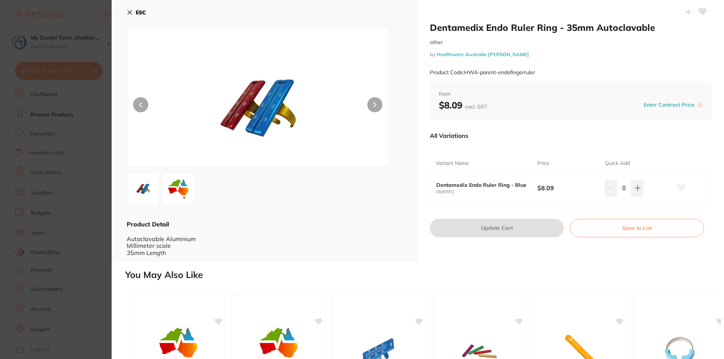
click at [132, 14] on icon at bounding box center [130, 12] width 6 height 6
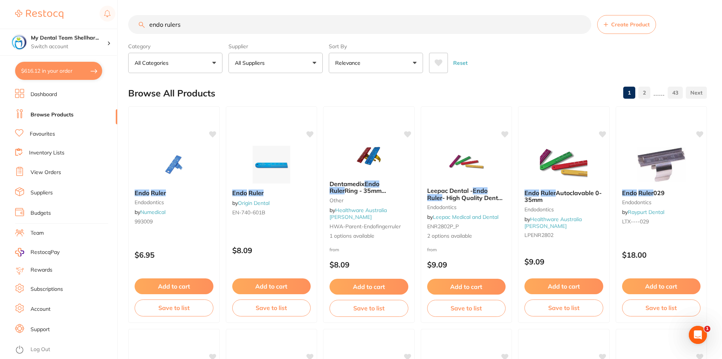
click at [195, 29] on input "endo rulers" at bounding box center [359, 24] width 463 height 19
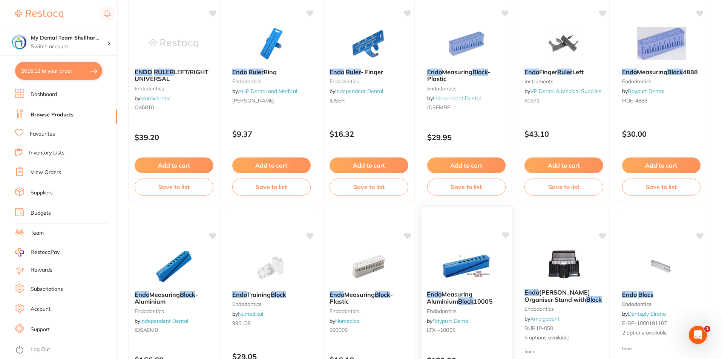
scroll to position [452, 0]
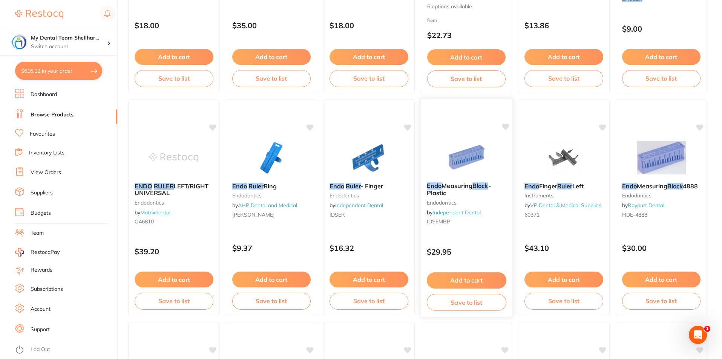
type input "endo ruler [PERSON_NAME]"
click at [466, 153] on img at bounding box center [465, 157] width 49 height 38
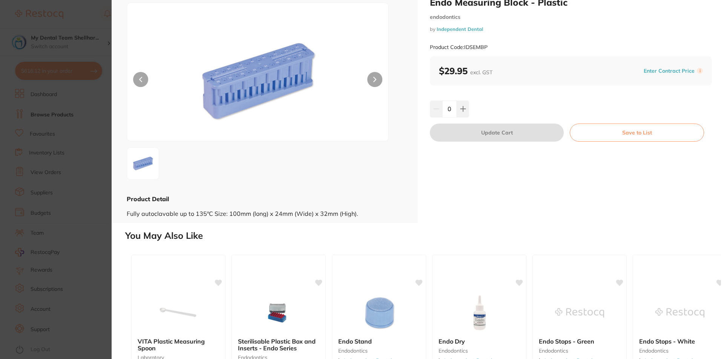
scroll to position [38, 0]
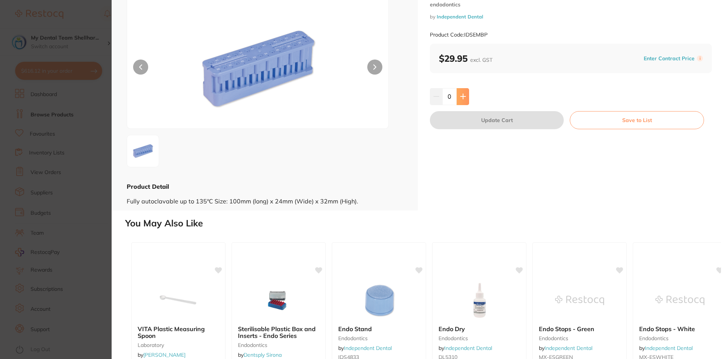
click at [463, 95] on icon at bounding box center [463, 96] width 6 height 6
type input "1"
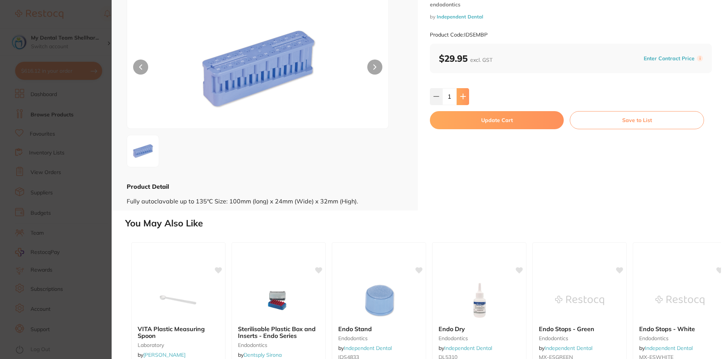
click at [462, 95] on icon at bounding box center [463, 96] width 6 height 6
click at [470, 118] on button "Update Cart" at bounding box center [497, 120] width 134 height 18
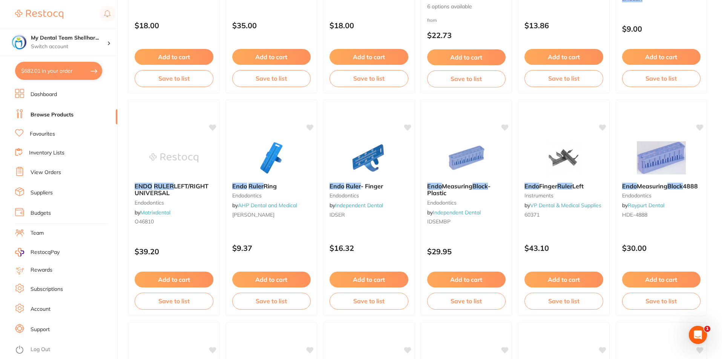
click at [54, 72] on button "$682.01 in your order" at bounding box center [58, 71] width 87 height 18
checkbox input "true"
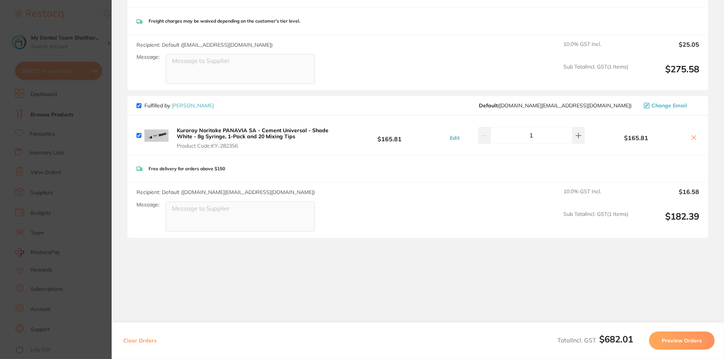
scroll to position [774, 0]
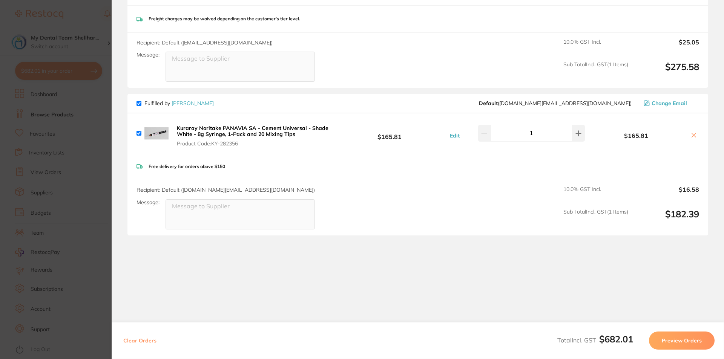
click at [91, 134] on section "Update RRP Set your pre negotiated price for this item. Item Agreed RRP (excl. …" at bounding box center [362, 179] width 724 height 359
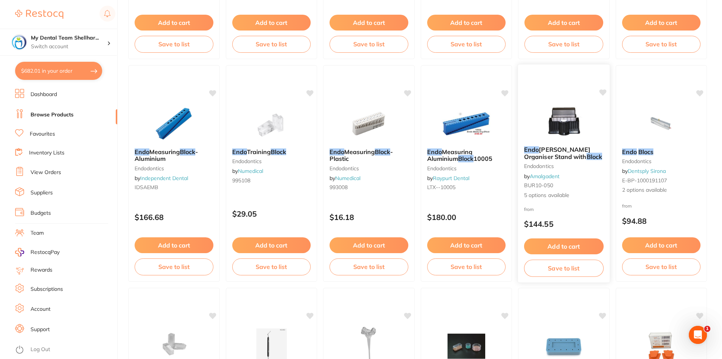
scroll to position [716, 0]
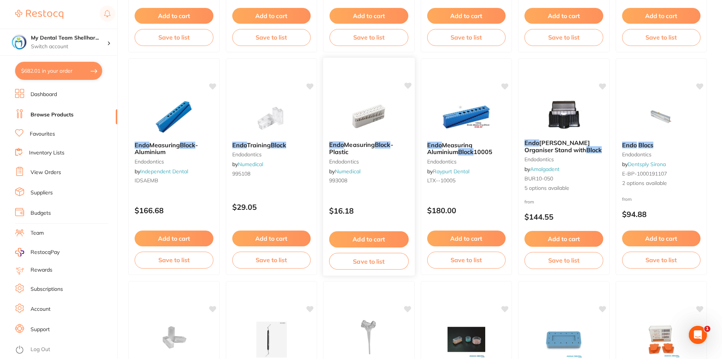
click at [369, 120] on img at bounding box center [368, 116] width 49 height 38
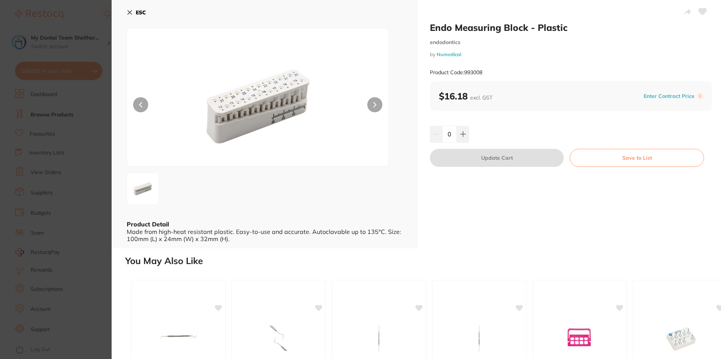
click at [126, 14] on div "ESC Product Detail Made from high-heat resistant plastic. Easy-to-use and accur…" at bounding box center [265, 124] width 306 height 248
click at [132, 9] on button "ESC" at bounding box center [136, 12] width 19 height 13
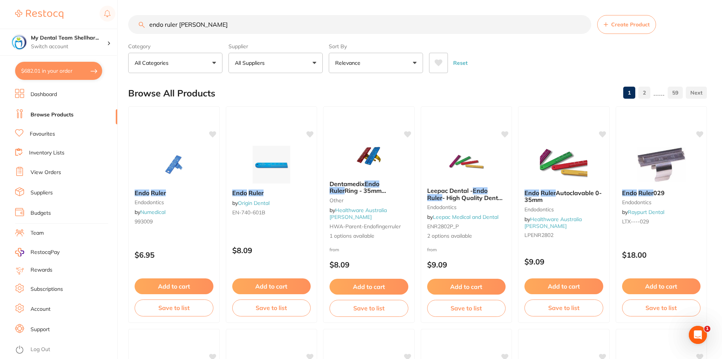
click at [296, 26] on input "endo ruler [PERSON_NAME]" at bounding box center [359, 24] width 463 height 19
type input "endo measuring block"
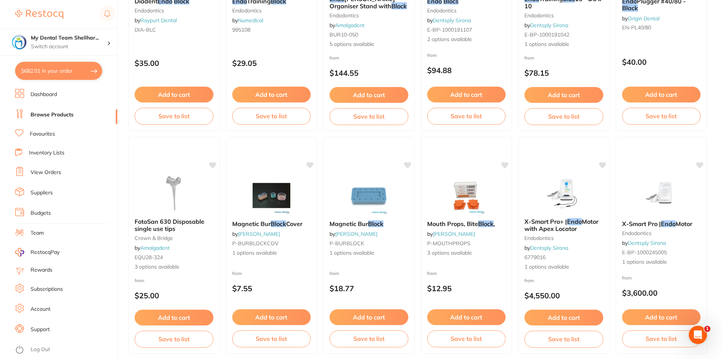
scroll to position [452, 0]
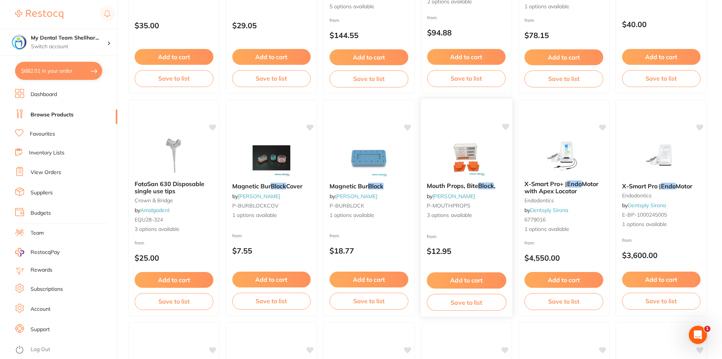
click at [463, 161] on img at bounding box center [465, 157] width 49 height 38
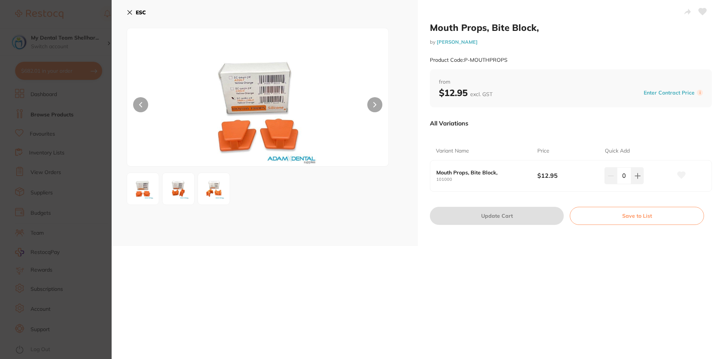
click at [129, 14] on icon at bounding box center [130, 12] width 6 height 6
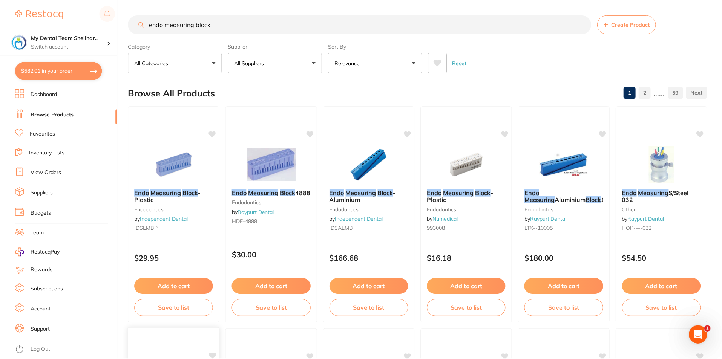
scroll to position [452, 0]
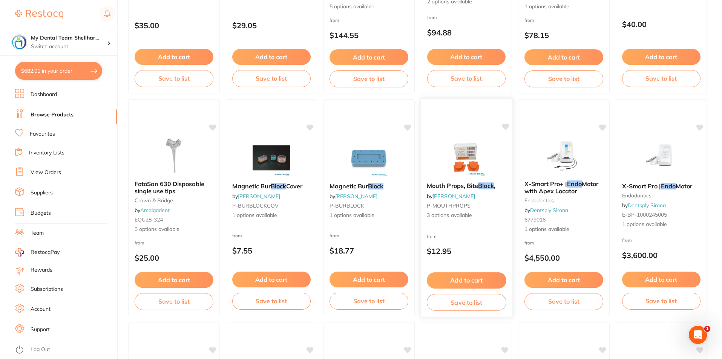
click at [504, 126] on icon at bounding box center [505, 127] width 7 height 6
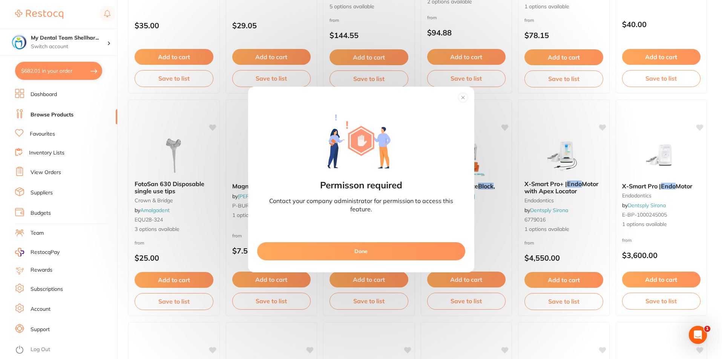
click at [463, 100] on circle at bounding box center [462, 97] width 9 height 9
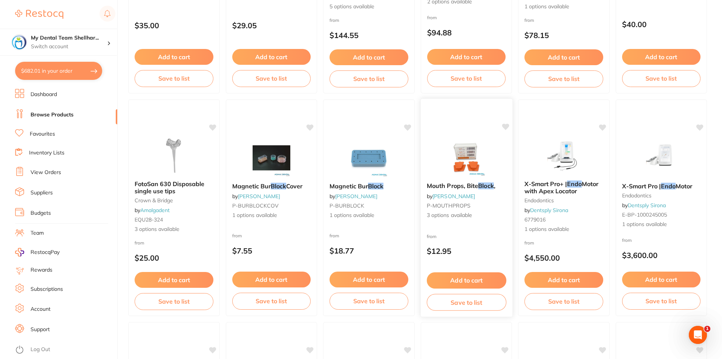
click at [492, 162] on div at bounding box center [466, 157] width 92 height 38
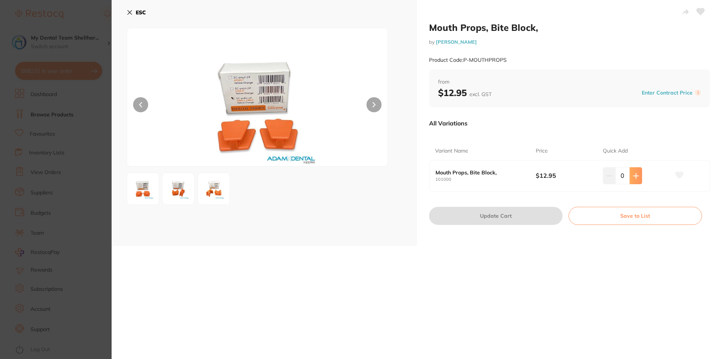
click at [639, 174] on button at bounding box center [636, 175] width 12 height 17
type input "1"
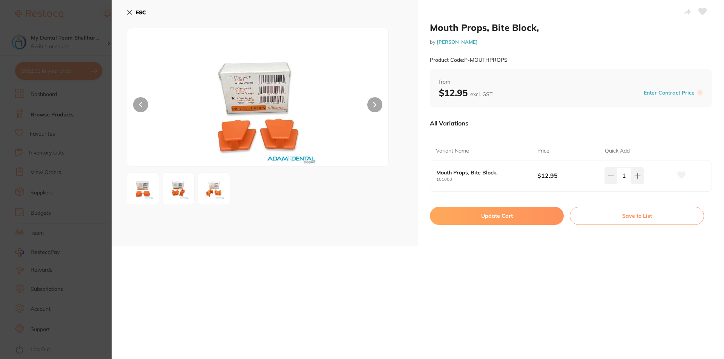
click at [540, 218] on button "Update Cart" at bounding box center [497, 216] width 134 height 18
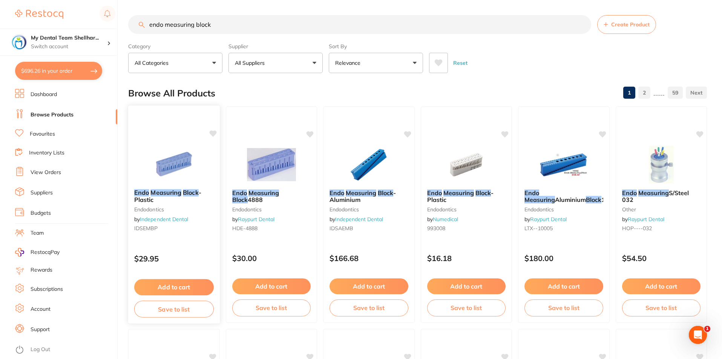
click at [175, 160] on img at bounding box center [173, 164] width 49 height 38
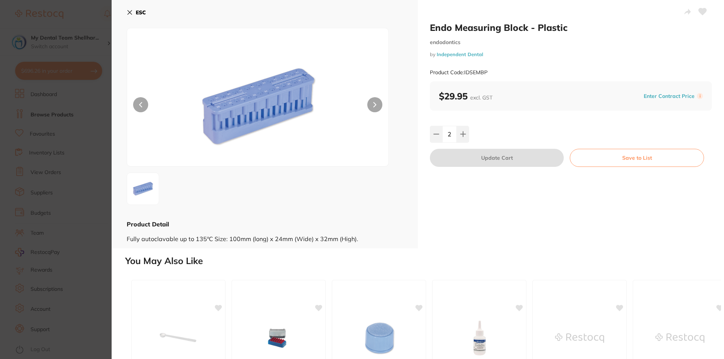
click at [64, 66] on section "Endo Measuring Block - Plastic endodontics by Independent Dental Product Code: …" at bounding box center [362, 179] width 724 height 359
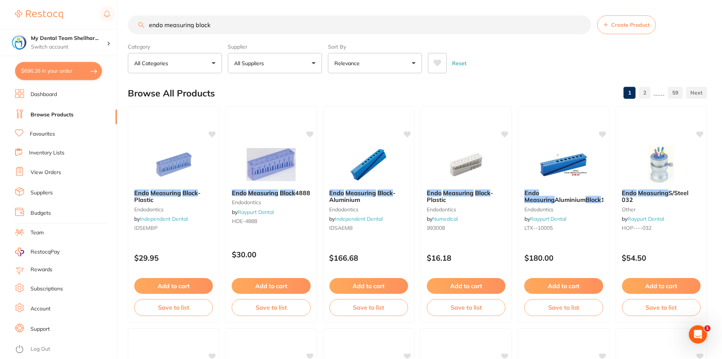
scroll to position [4, 0]
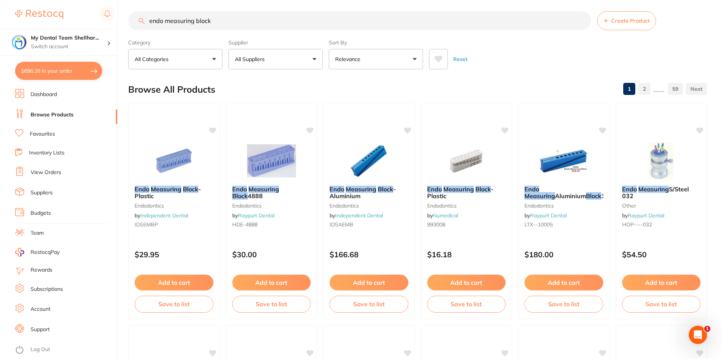
click at [60, 70] on button "$696.26 in your order" at bounding box center [58, 71] width 87 height 18
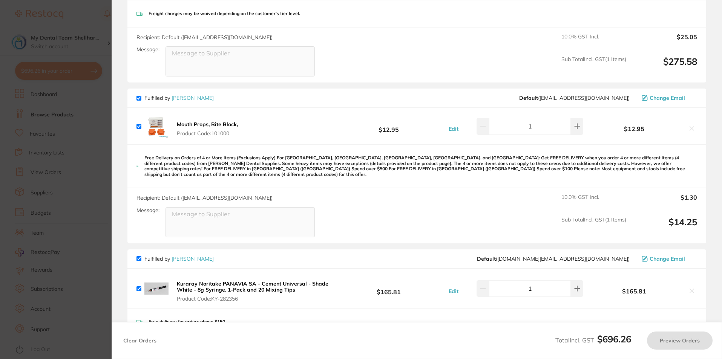
checkbox input "true"
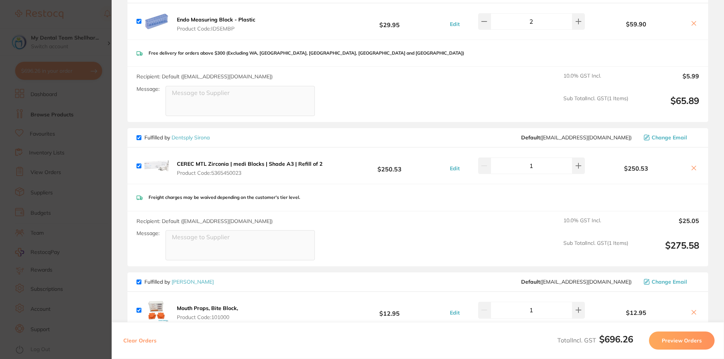
scroll to position [439, 0]
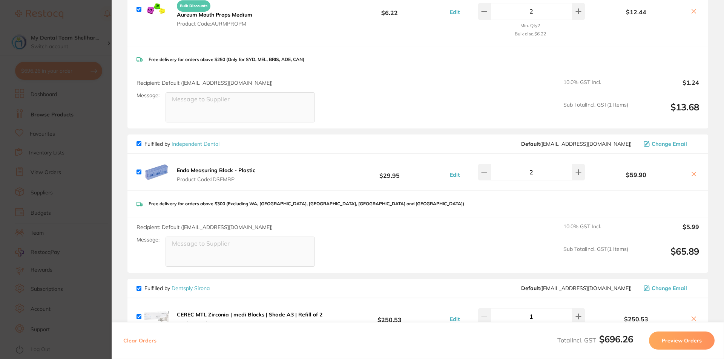
click at [98, 124] on section "Update RRP Set your pre negotiated price for this item. Item Agreed RRP (excl. …" at bounding box center [362, 179] width 724 height 359
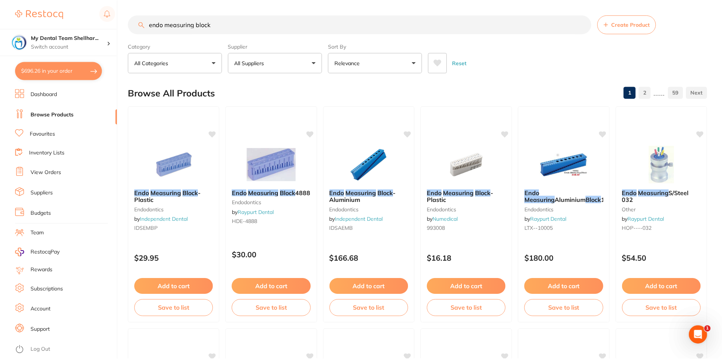
scroll to position [4, 0]
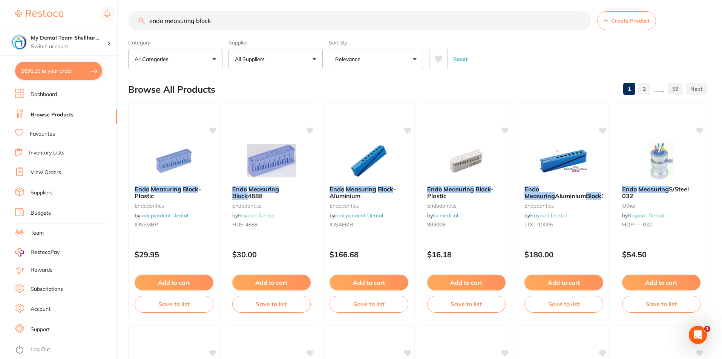
click at [209, 25] on input "endo measuring block" at bounding box center [359, 20] width 463 height 19
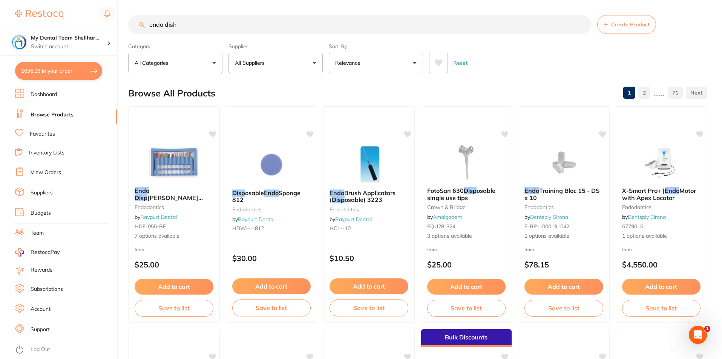
scroll to position [0, 0]
click at [165, 26] on input "endo dish" at bounding box center [359, 24] width 463 height 19
click at [316, 28] on input "endo sharps dish" at bounding box center [359, 24] width 463 height 19
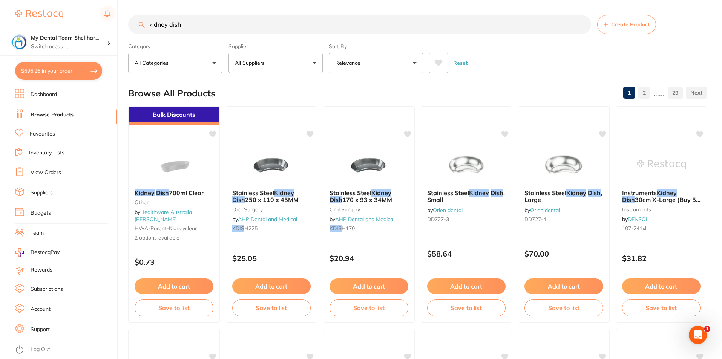
click at [228, 24] on input "kidney dish" at bounding box center [359, 24] width 463 height 19
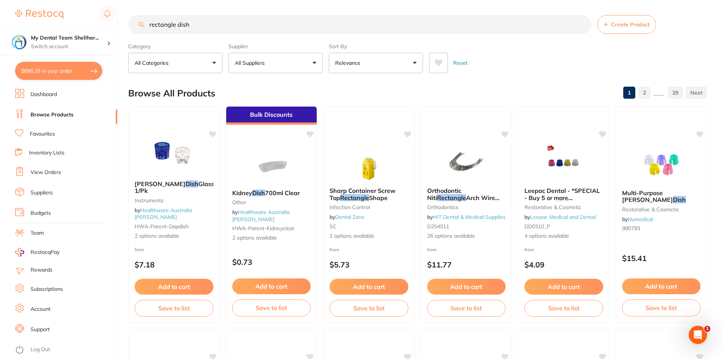
click at [245, 23] on input "rectangle dish" at bounding box center [359, 24] width 463 height 19
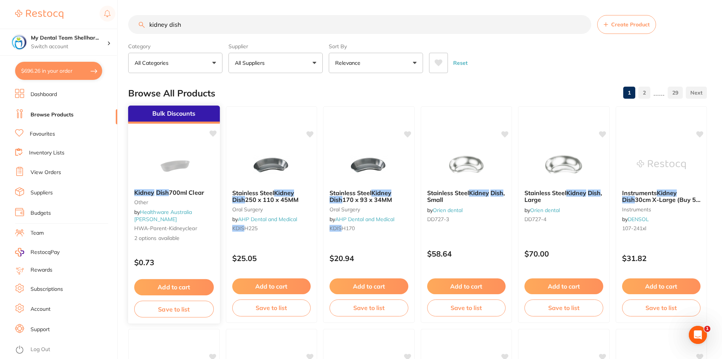
click at [178, 154] on img at bounding box center [173, 164] width 49 height 38
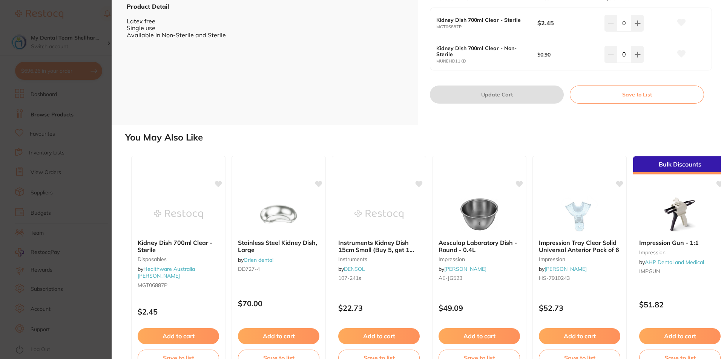
scroll to position [241, 0]
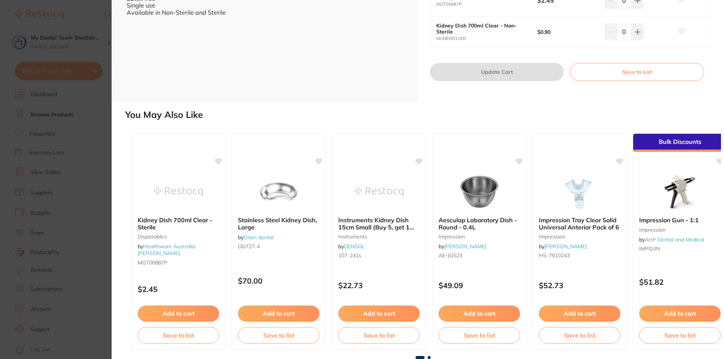
click at [102, 138] on section "Kidney Dish 700ml Clear other by Healthware Australia [PERSON_NAME] Product Cod…" at bounding box center [362, 179] width 724 height 359
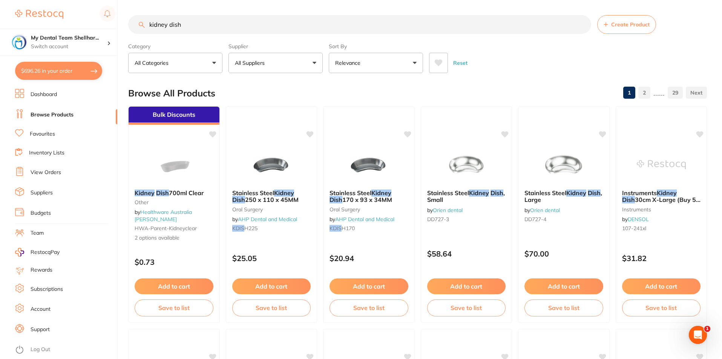
click at [252, 26] on input "kidney dish" at bounding box center [359, 24] width 463 height 19
click at [253, 26] on input "kidney dish" at bounding box center [359, 24] width 463 height 19
type input "k"
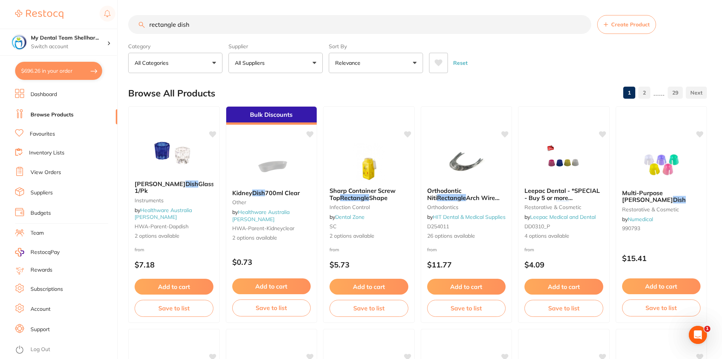
click at [48, 75] on button "$696.26 in your order" at bounding box center [58, 71] width 87 height 18
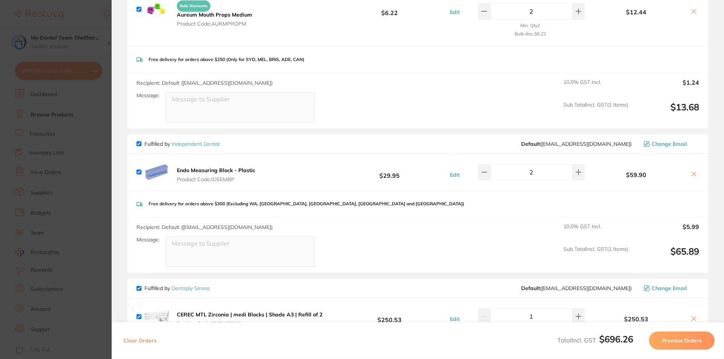
click at [91, 98] on section "Update RRP Set your pre negotiated price for this item. Item Agreed RRP (excl. …" at bounding box center [362, 179] width 724 height 359
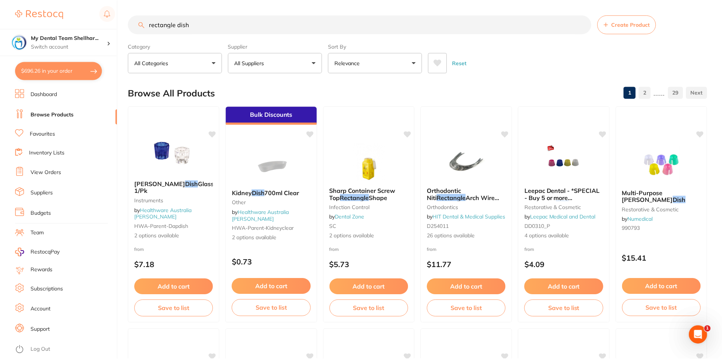
scroll to position [0, 0]
click at [163, 29] on input "rectangle dish" at bounding box center [359, 24] width 463 height 19
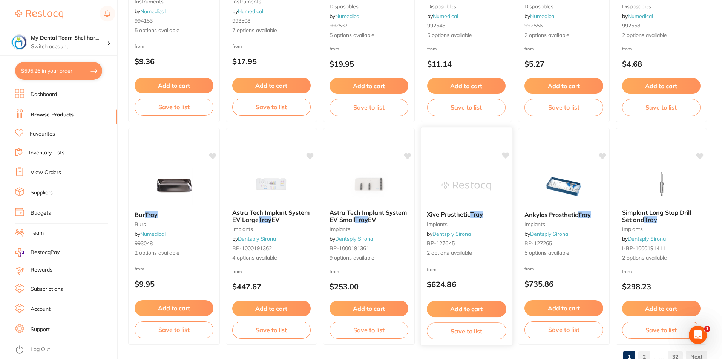
scroll to position [1785, 0]
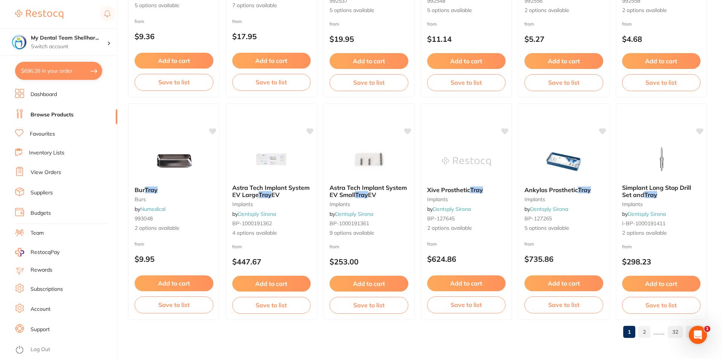
click at [644, 331] on link "2" at bounding box center [644, 332] width 12 height 15
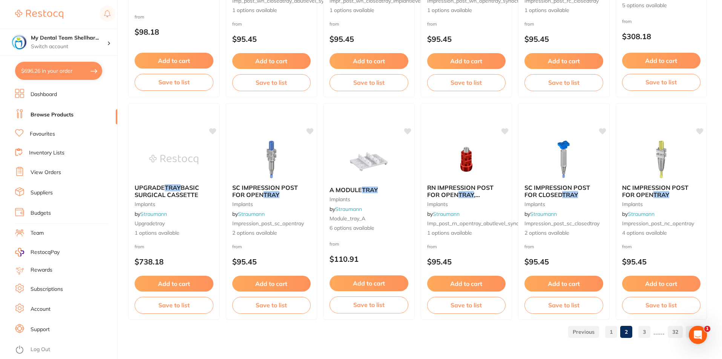
click at [645, 331] on link "3" at bounding box center [644, 332] width 12 height 15
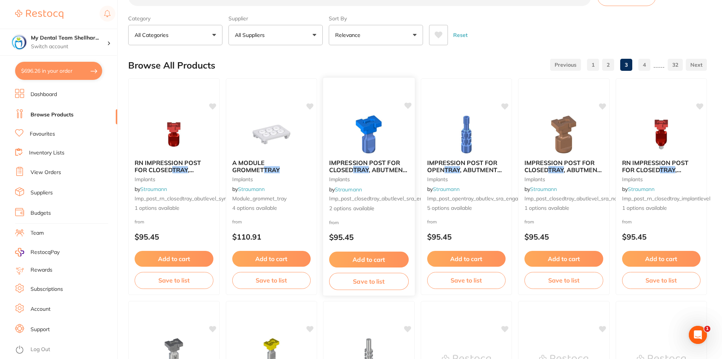
scroll to position [0, 0]
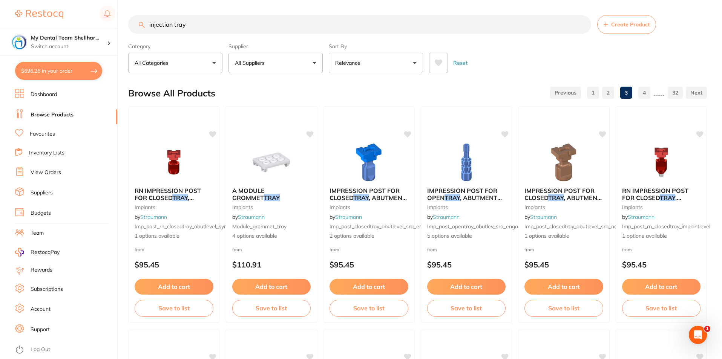
click at [149, 29] on input "injection tray" at bounding box center [359, 24] width 463 height 19
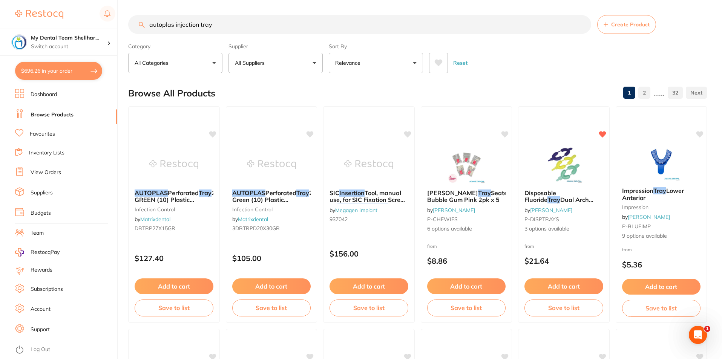
type input "autoplas injection tray"
click at [173, 163] on img at bounding box center [173, 165] width 49 height 38
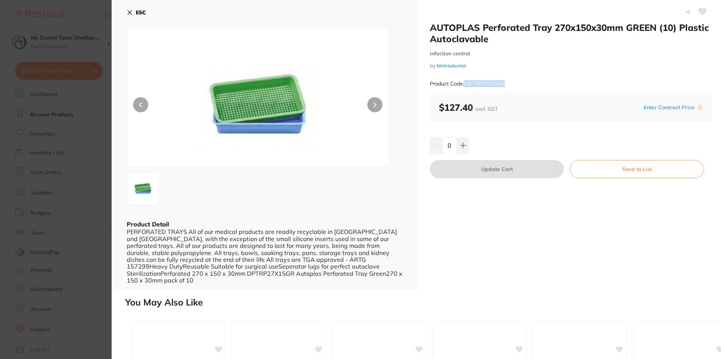
drag, startPoint x: 520, startPoint y: 83, endPoint x: 463, endPoint y: 82, distance: 56.9
click at [463, 82] on div "Product Code: DBTRP27X15GR" at bounding box center [571, 84] width 282 height 18
click at [546, 81] on div "Product Code: DBTRP27X15GR" at bounding box center [571, 84] width 282 height 18
click at [70, 181] on section "AUTOPLAS Perforated Tray 270x150x30mm GREEN (10) Plastic Autoclavable infection…" at bounding box center [362, 179] width 724 height 359
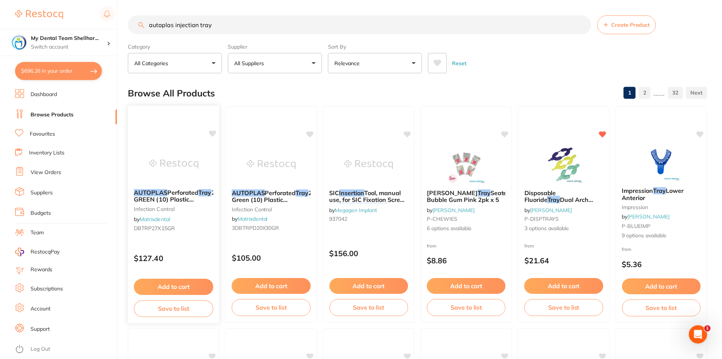
scroll to position [2, 0]
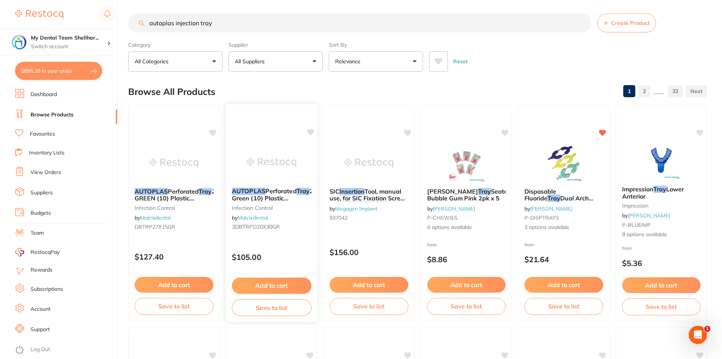
click at [278, 162] on img at bounding box center [271, 163] width 49 height 38
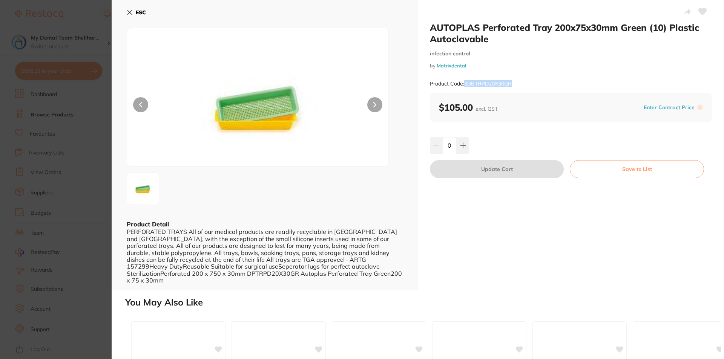
drag, startPoint x: 515, startPoint y: 85, endPoint x: 466, endPoint y: 86, distance: 49.8
click at [466, 86] on div "Product Code: 3DBTRPD20X30GR" at bounding box center [571, 84] width 282 height 18
copy small "3DBTRPD20X30GR"
click at [461, 147] on icon at bounding box center [463, 145] width 6 height 6
type input "1"
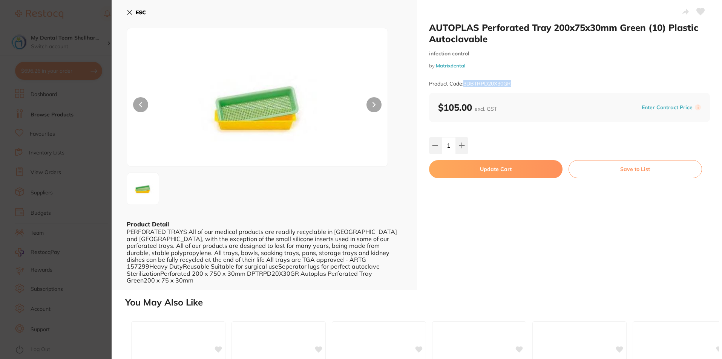
click at [472, 174] on button "Update Cart" at bounding box center [495, 169] width 133 height 18
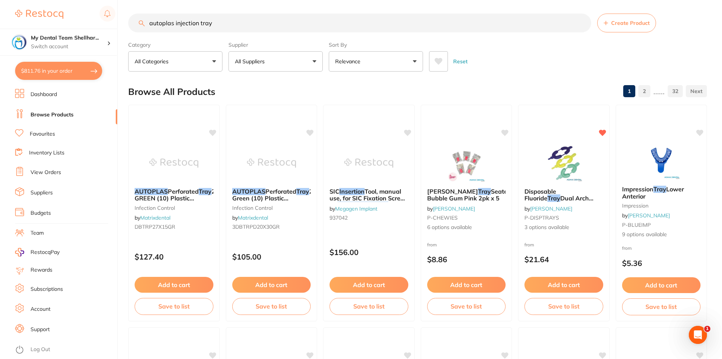
click at [63, 74] on button "$811.76 in your order" at bounding box center [58, 71] width 87 height 18
checkbox input "true"
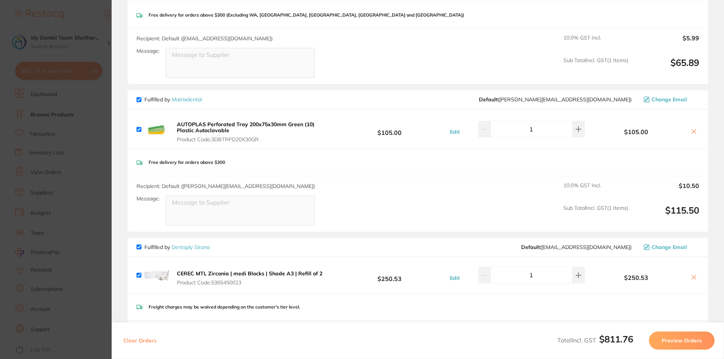
scroll to position [641, 0]
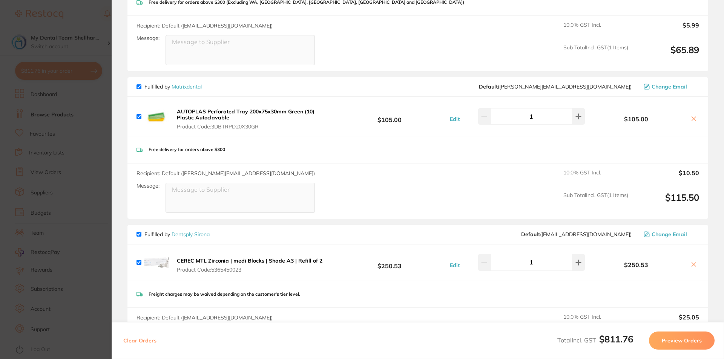
click at [242, 120] on b "AUTOPLAS Perforated Tray 200x75x30mm Green (10) Plastic Autoclavable" at bounding box center [246, 114] width 138 height 13
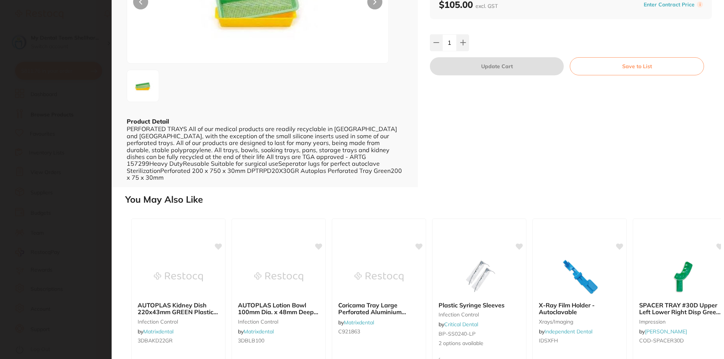
scroll to position [181, 0]
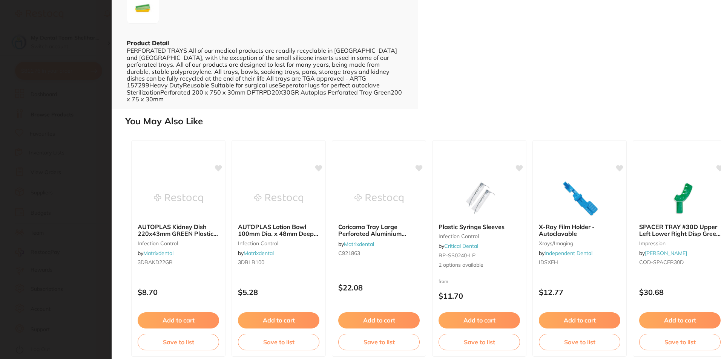
click at [92, 172] on section "AUTOPLAS Perforated Tray 200x75x30mm Green (10) Plastic Autoclavable infection …" at bounding box center [362, 179] width 724 height 359
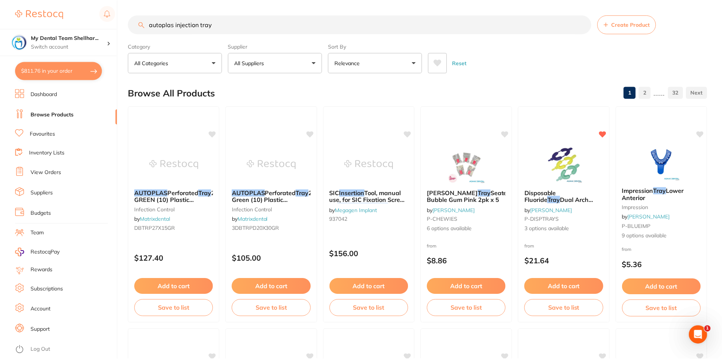
scroll to position [2, 0]
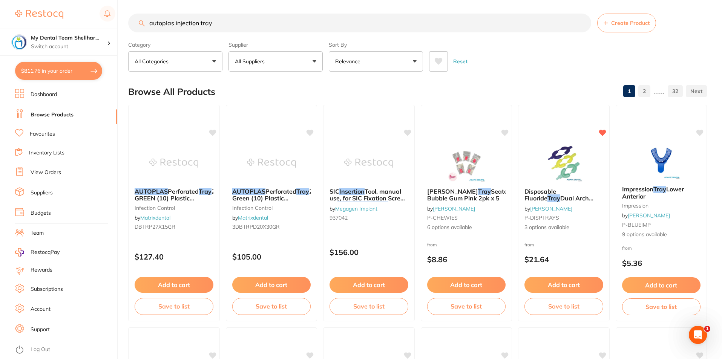
click at [51, 71] on button "$811.76 in your order" at bounding box center [58, 71] width 87 height 18
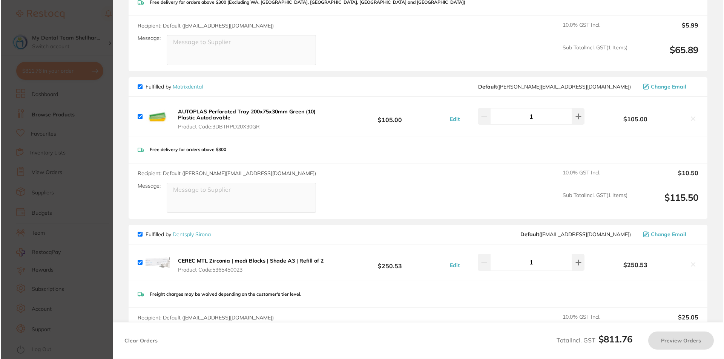
scroll to position [0, 0]
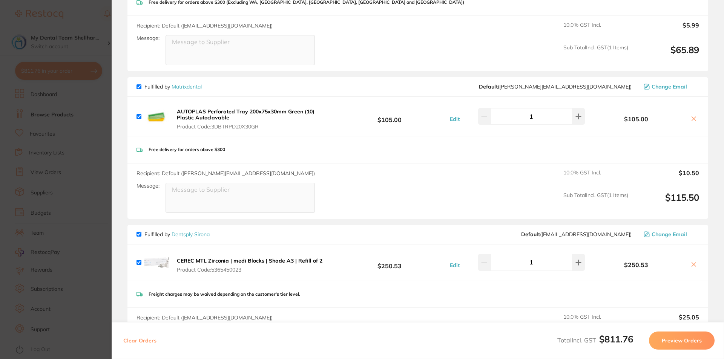
click at [100, 147] on section "Update RRP Set your pre negotiated price for this item. Item Agreed RRP (excl. …" at bounding box center [362, 179] width 724 height 359
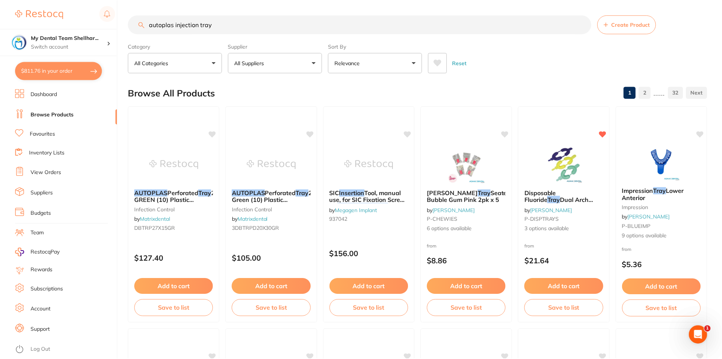
scroll to position [2, 0]
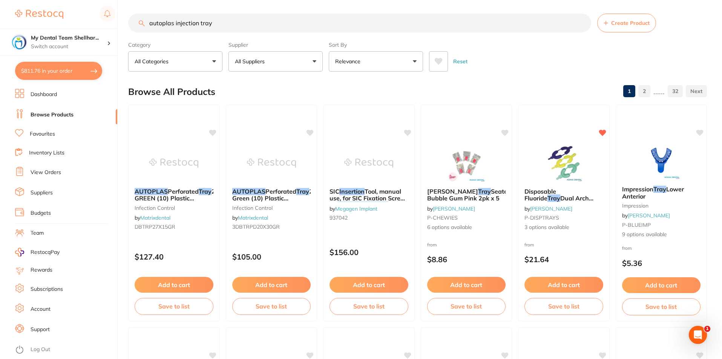
click at [199, 27] on input "autoplas injection tray" at bounding box center [359, 23] width 463 height 19
click at [200, 26] on input "autoplas injection tray" at bounding box center [359, 23] width 463 height 19
paste input "Injection Tray 200x75x30mm"
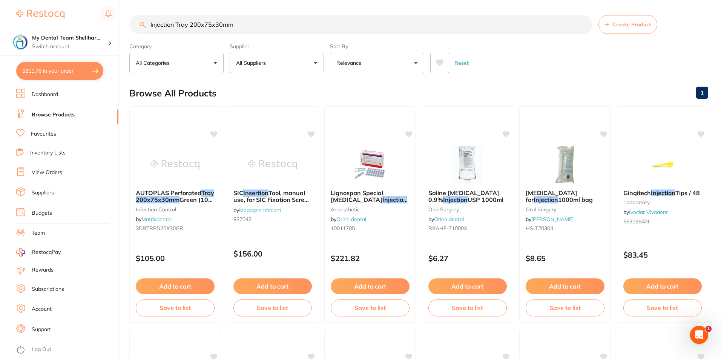
scroll to position [0, 0]
type input "Injection Tray 200x75x30mm"
click at [200, 156] on div at bounding box center [174, 164] width 92 height 38
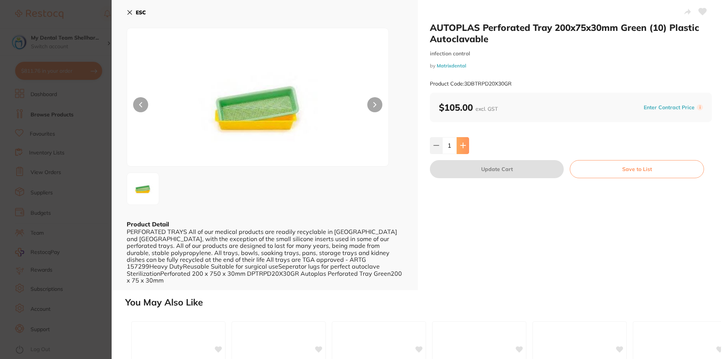
click at [466, 151] on button at bounding box center [463, 145] width 12 height 17
type input "2"
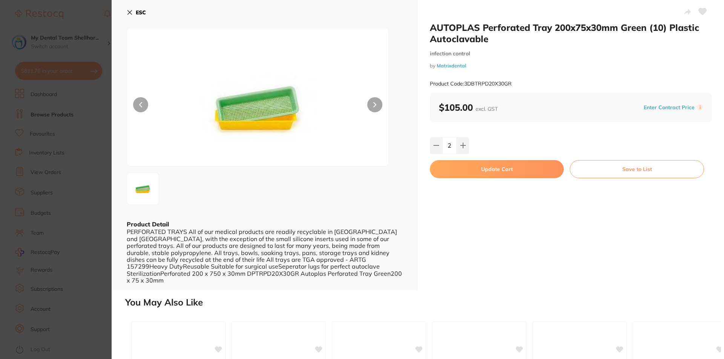
click at [462, 169] on button "Update Cart" at bounding box center [497, 169] width 134 height 18
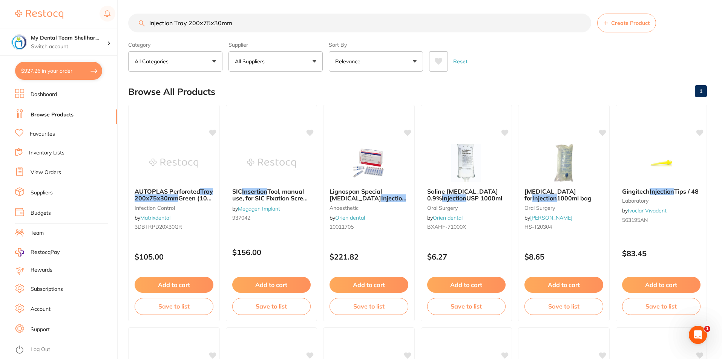
click at [64, 70] on button "$927.26 in your order" at bounding box center [58, 71] width 87 height 18
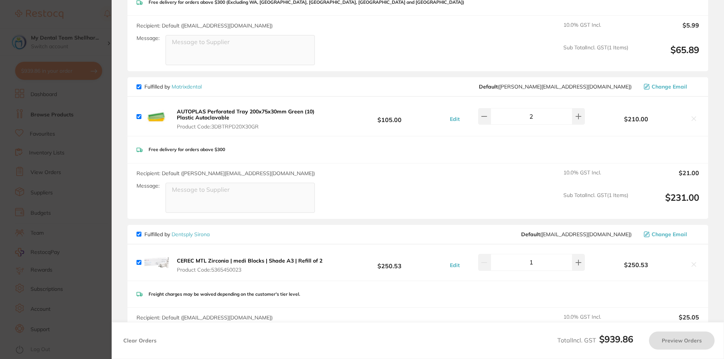
click at [211, 118] on b "AUTOPLAS Perforated Tray 200x75x30mm Green (10) Plastic Autoclavable" at bounding box center [246, 114] width 138 height 13
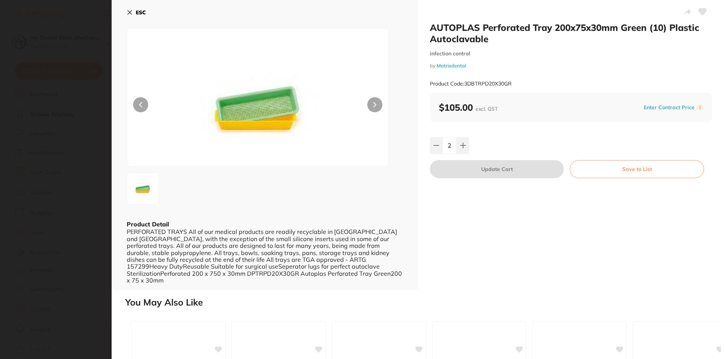
click at [105, 116] on section "AUTOPLAS Perforated Tray 200x75x30mm Green (10) Plastic Autoclavable infection …" at bounding box center [362, 179] width 724 height 359
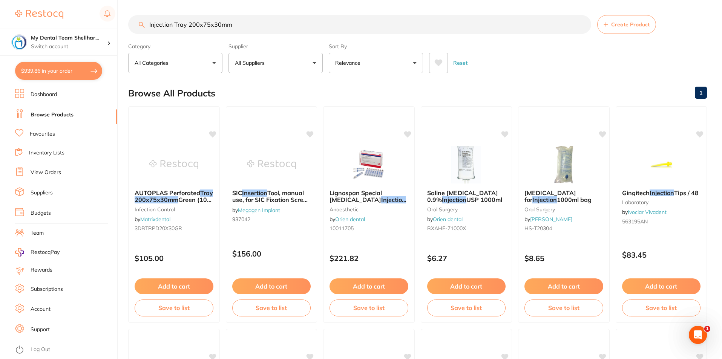
click at [35, 70] on button "$939.86 in your order" at bounding box center [58, 71] width 87 height 18
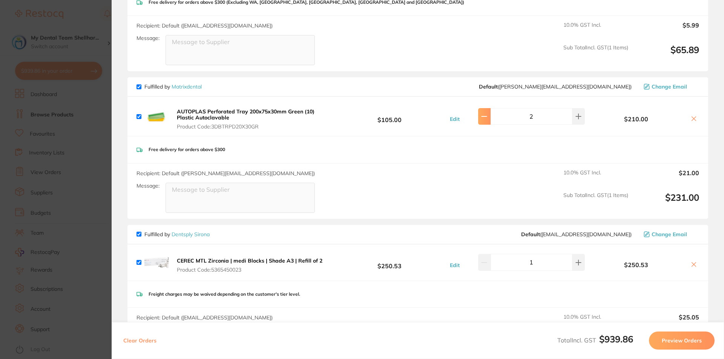
type input "1"
click at [96, 138] on section "Update RRP Set your pre negotiated price for this item. Item Agreed RRP (excl. …" at bounding box center [362, 179] width 724 height 359
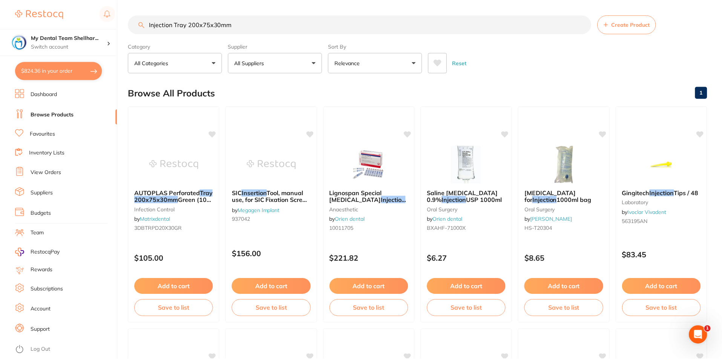
scroll to position [0, 0]
click at [227, 24] on input "Injection Tray 200x75x30mm" at bounding box center [359, 24] width 463 height 19
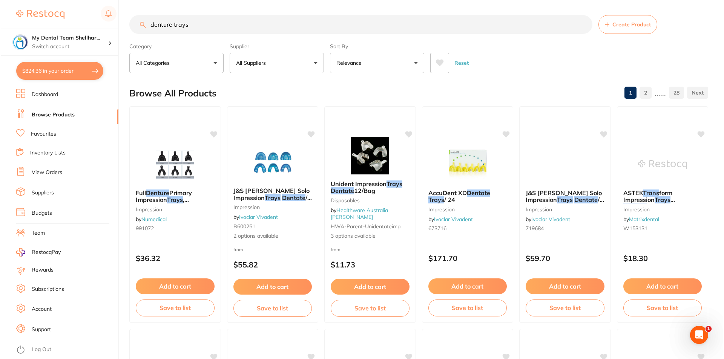
scroll to position [0, 0]
click at [365, 155] on img at bounding box center [368, 155] width 49 height 38
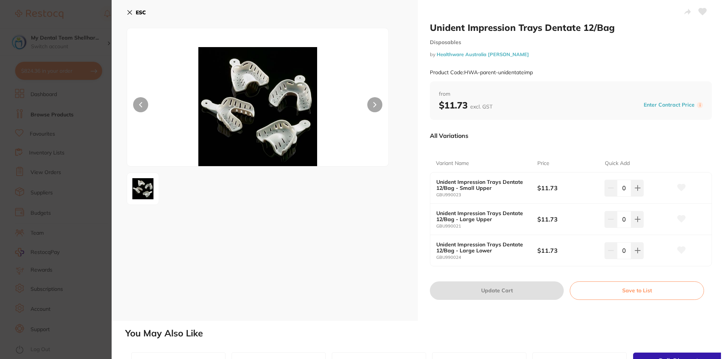
click at [96, 204] on section "Unident Impression Trays Dentate 12/Bag Disposables by Healthware Australia [PE…" at bounding box center [362, 179] width 724 height 359
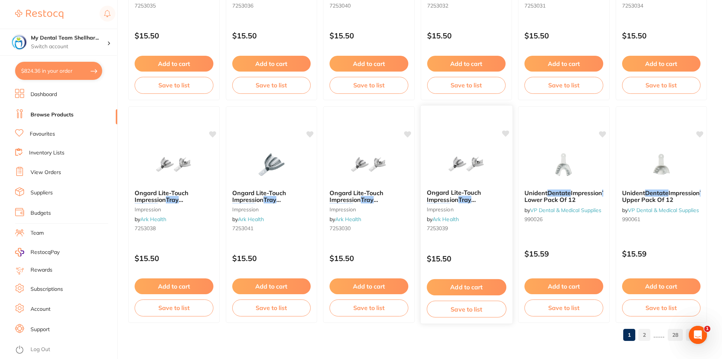
scroll to position [1785, 0]
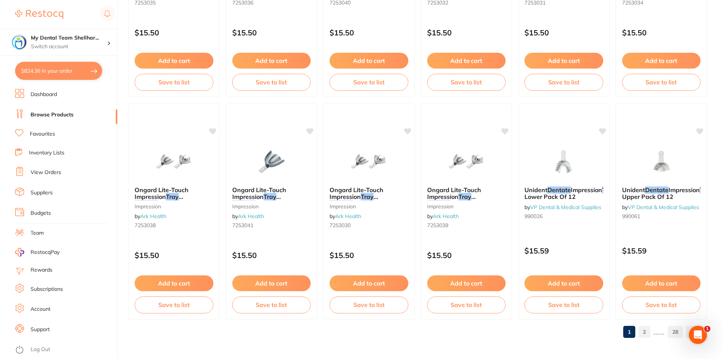
click at [647, 334] on link "2" at bounding box center [644, 332] width 12 height 15
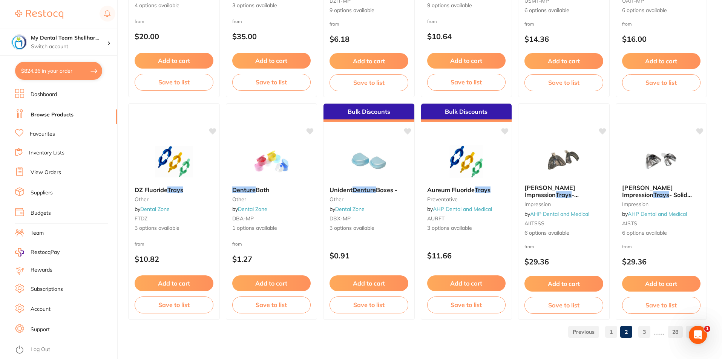
click at [614, 332] on link "1" at bounding box center [611, 332] width 12 height 15
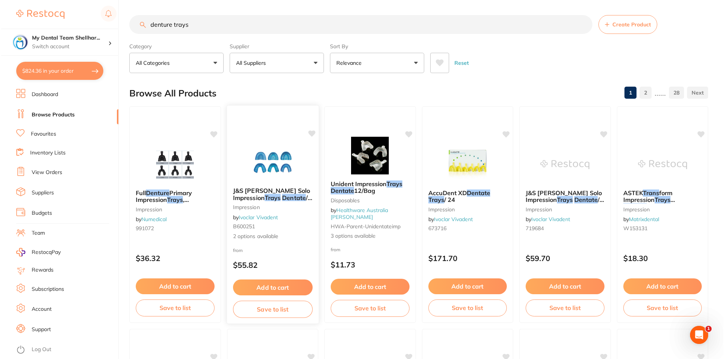
scroll to position [0, 0]
click at [173, 162] on img at bounding box center [173, 164] width 49 height 38
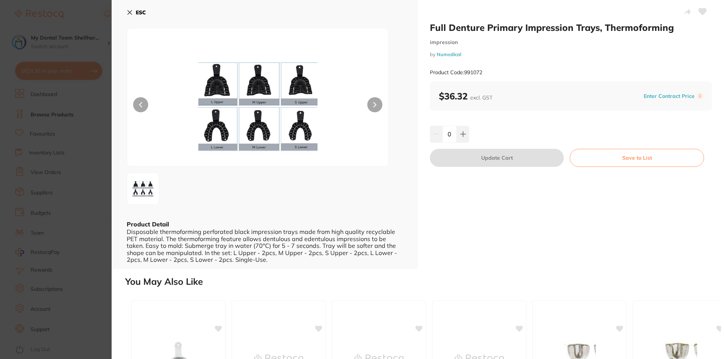
click at [97, 153] on section "Full Denture Primary Impression Trays, Thermoforming impression by Numedical Pr…" at bounding box center [362, 179] width 724 height 359
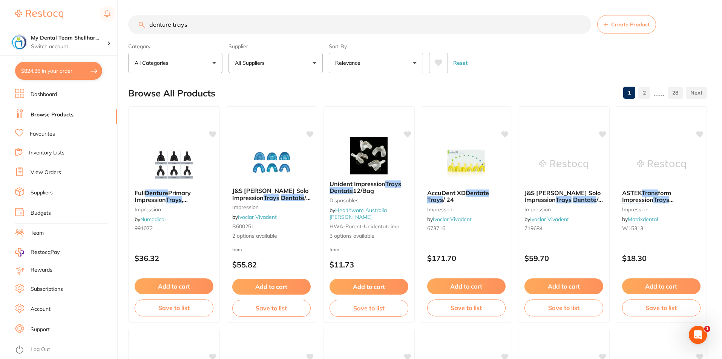
click at [281, 20] on input "denture trays" at bounding box center [359, 24] width 463 height 19
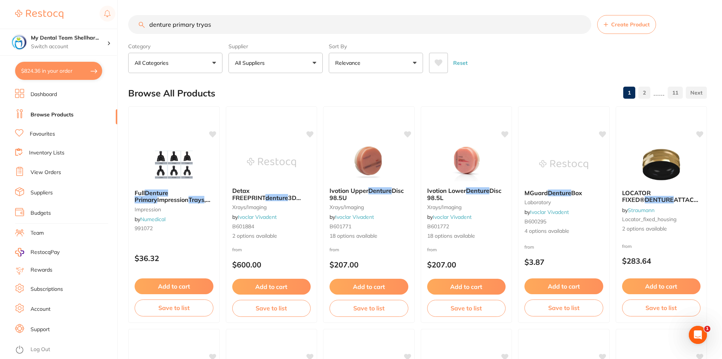
click at [214, 24] on input "denture primary tryas" at bounding box center [359, 24] width 463 height 19
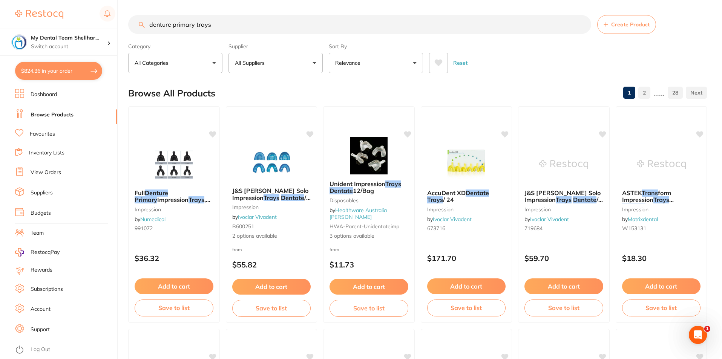
click at [225, 27] on input "denture primary trays" at bounding box center [359, 24] width 463 height 19
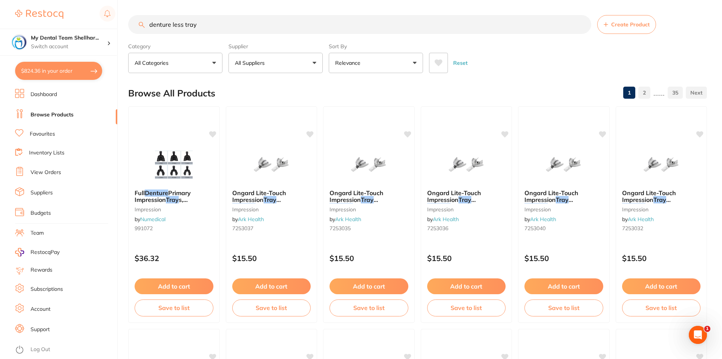
click at [211, 25] on input "denture less tray" at bounding box center [359, 24] width 463 height 19
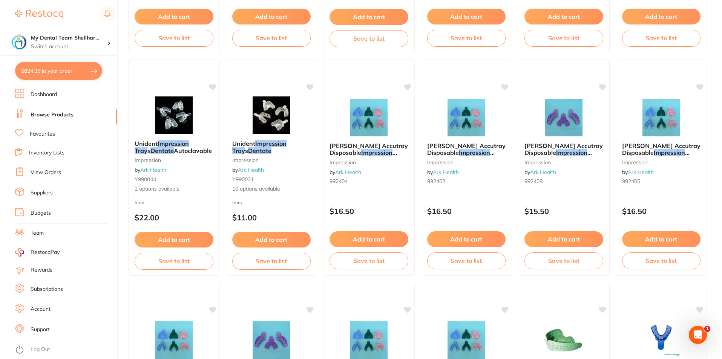
scroll to position [1395, 0]
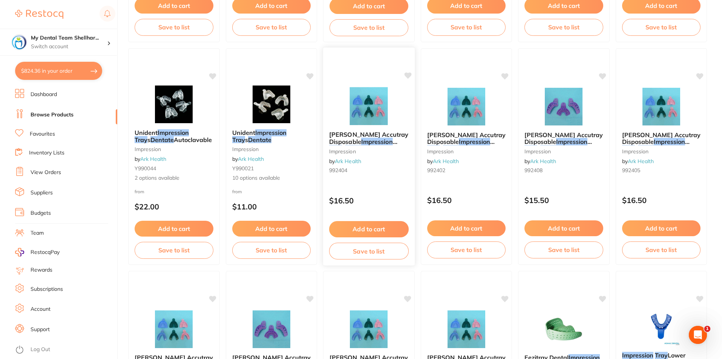
click at [378, 98] on img at bounding box center [368, 106] width 49 height 38
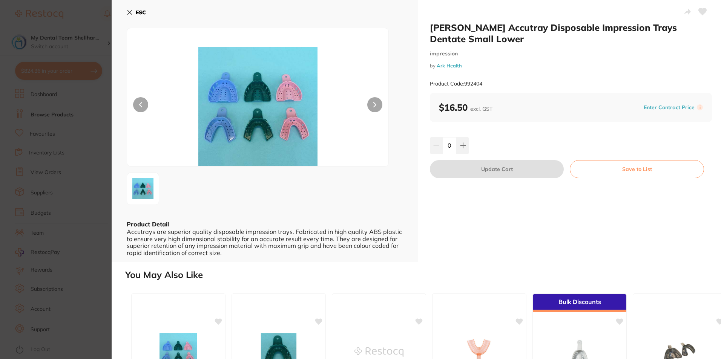
click at [60, 147] on section "[PERSON_NAME] Accutray Disposable Impression Trays Dentate Small Lower impressi…" at bounding box center [362, 179] width 724 height 359
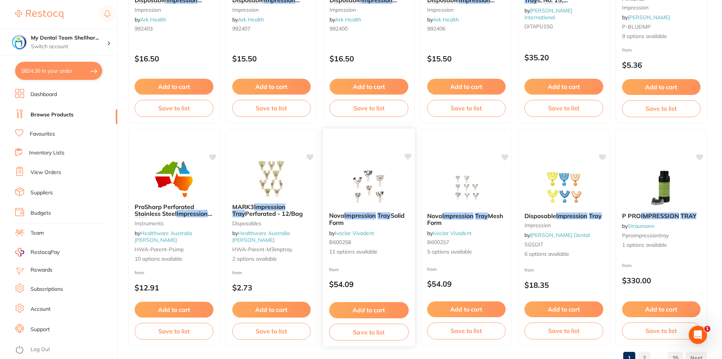
scroll to position [1785, 0]
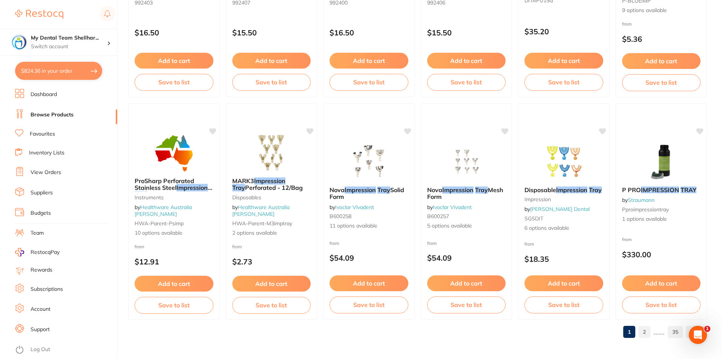
click at [641, 336] on link "2" at bounding box center [644, 332] width 12 height 15
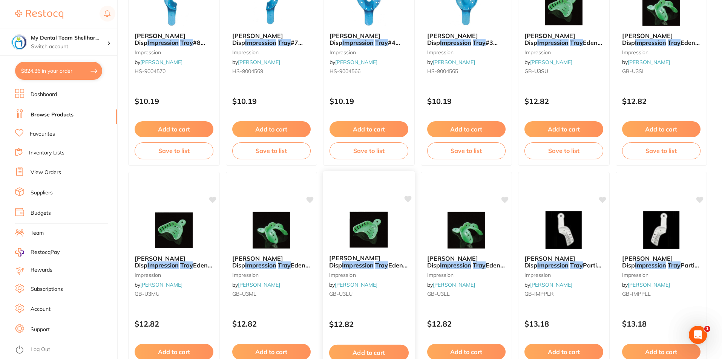
scroll to position [452, 0]
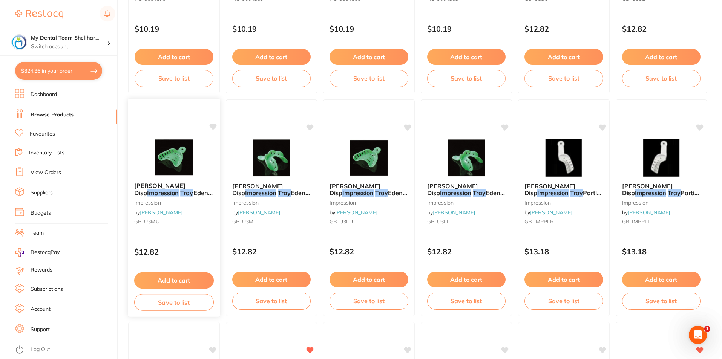
click at [186, 162] on img at bounding box center [173, 157] width 49 height 38
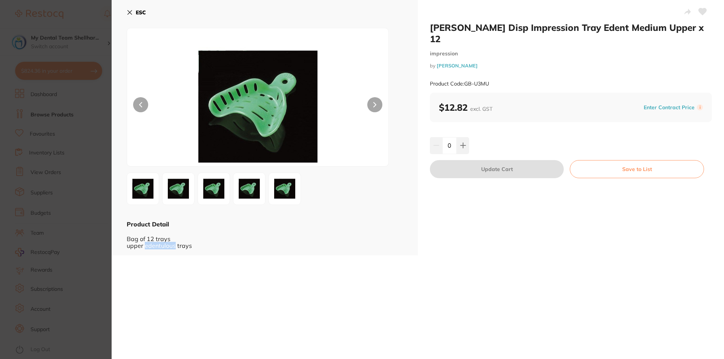
drag, startPoint x: 176, startPoint y: 247, endPoint x: 144, endPoint y: 246, distance: 31.3
click at [144, 246] on div "Bag of 12 trays upper edentulous trays" at bounding box center [265, 238] width 276 height 21
copy div "edentulous"
click at [128, 15] on button "ESC" at bounding box center [136, 12] width 19 height 13
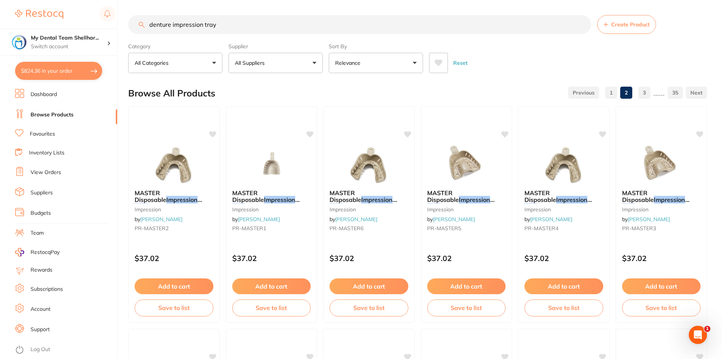
click at [213, 29] on input "denture impression tray" at bounding box center [359, 24] width 463 height 19
paste input "edentulous"
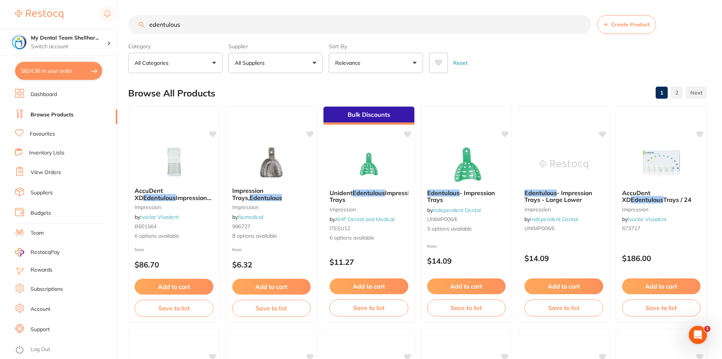
click at [175, 26] on input "edentulous" at bounding box center [359, 24] width 463 height 19
paste input "GB-U3MU"
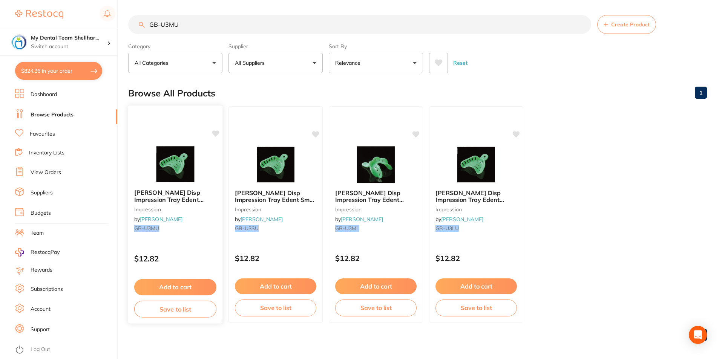
type input "GB-U3MU"
click at [179, 160] on img at bounding box center [174, 164] width 49 height 38
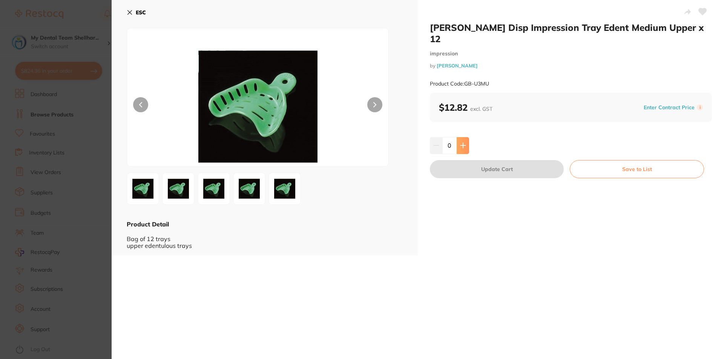
click at [464, 143] on icon at bounding box center [462, 145] width 5 height 5
type input "1"
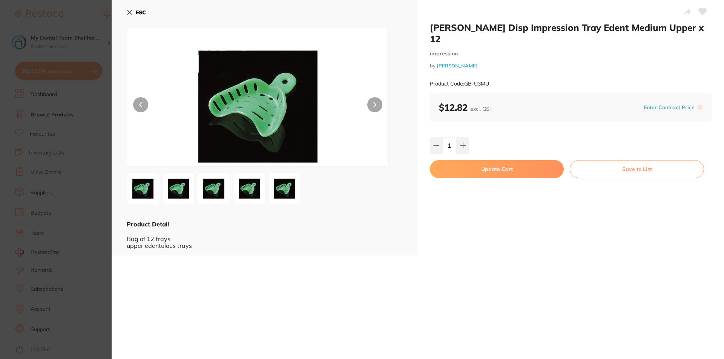
click at [464, 160] on button "Update Cart" at bounding box center [497, 169] width 134 height 18
checkbox input "false"
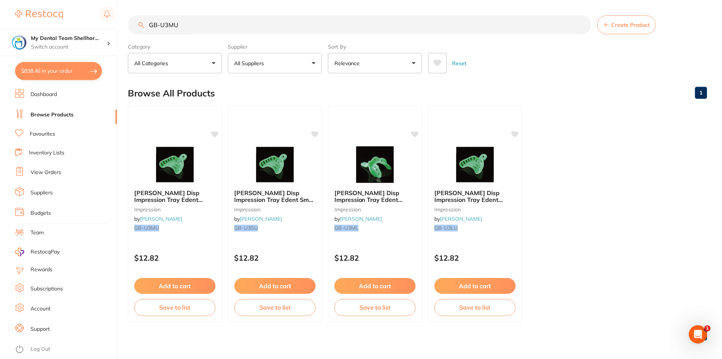
scroll to position [0, 0]
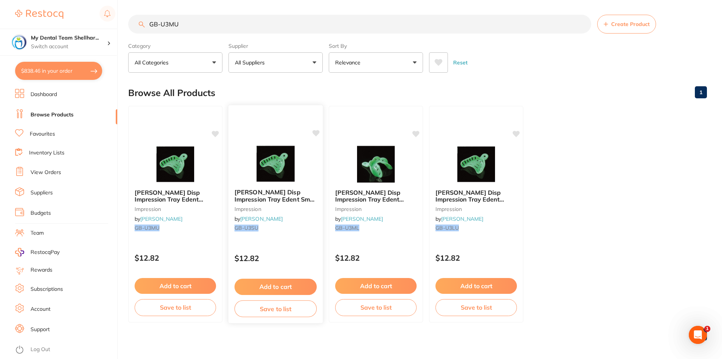
click at [258, 169] on img at bounding box center [275, 164] width 49 height 38
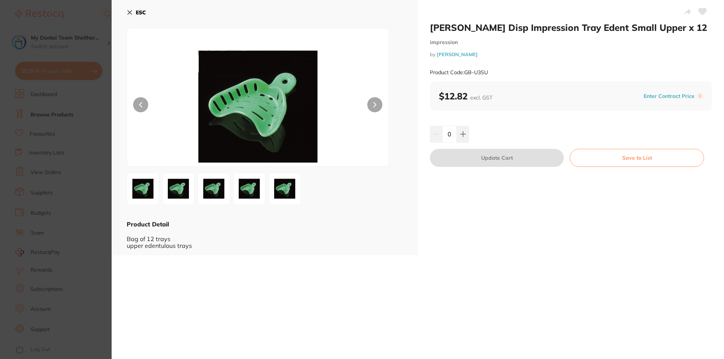
click at [131, 14] on icon at bounding box center [130, 13] width 4 height 4
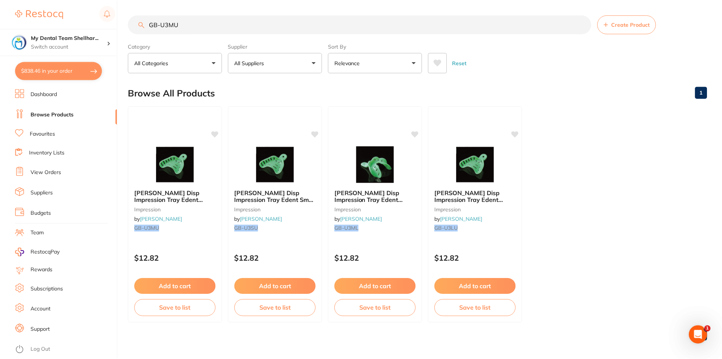
scroll to position [0, 0]
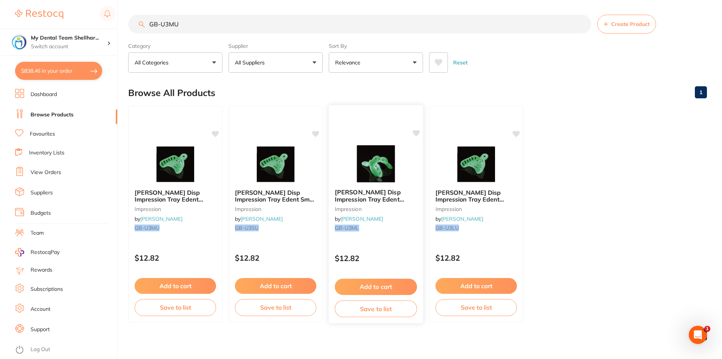
click at [387, 165] on img at bounding box center [375, 164] width 49 height 38
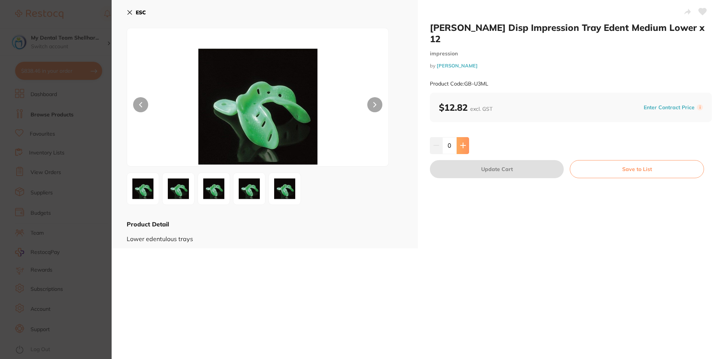
click at [464, 138] on button at bounding box center [463, 145] width 12 height 17
type input "1"
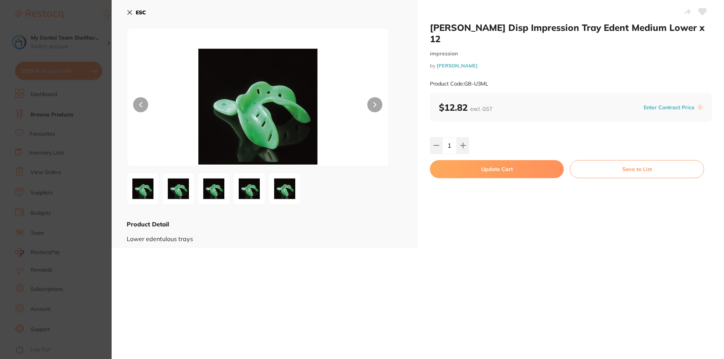
click at [470, 160] on button "Update Cart" at bounding box center [497, 169] width 134 height 18
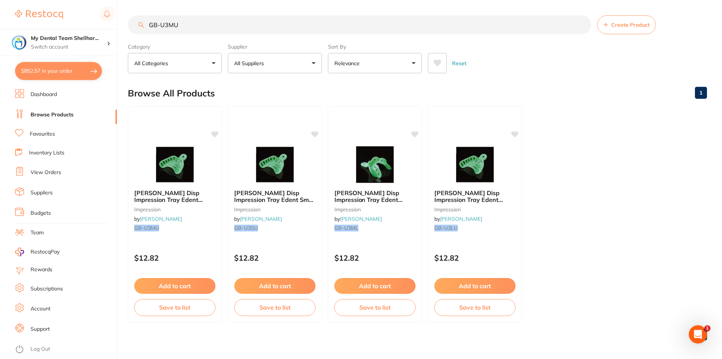
scroll to position [0, 0]
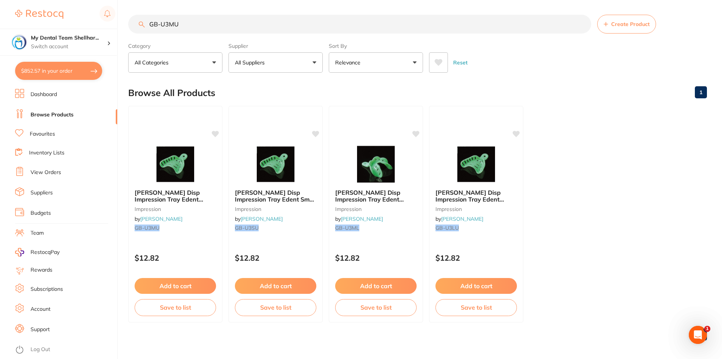
click at [58, 69] on button "$852.57 in your order" at bounding box center [58, 71] width 87 height 18
checkbox input "true"
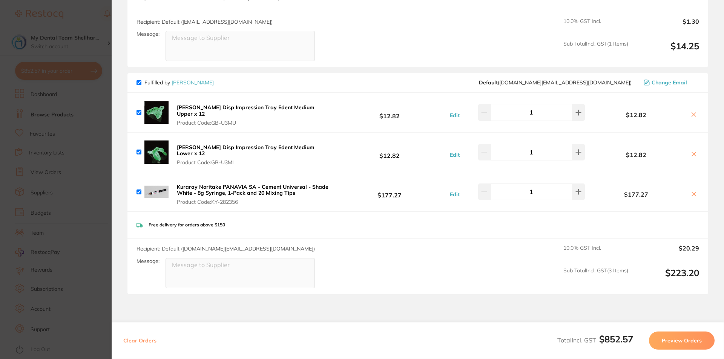
scroll to position [1156, 0]
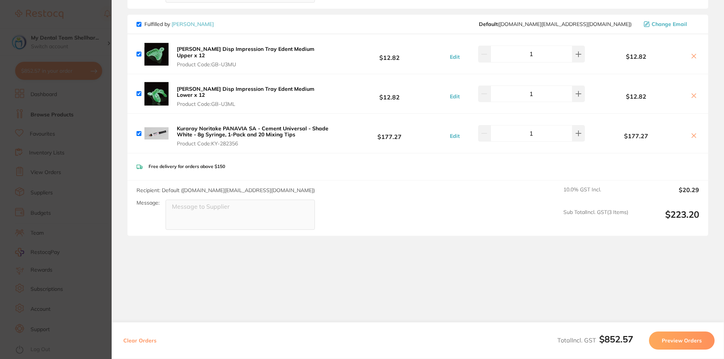
drag, startPoint x: 185, startPoint y: 117, endPoint x: 0, endPoint y: 1, distance: 218.2
